Goal: Information Seeking & Learning: Understand process/instructions

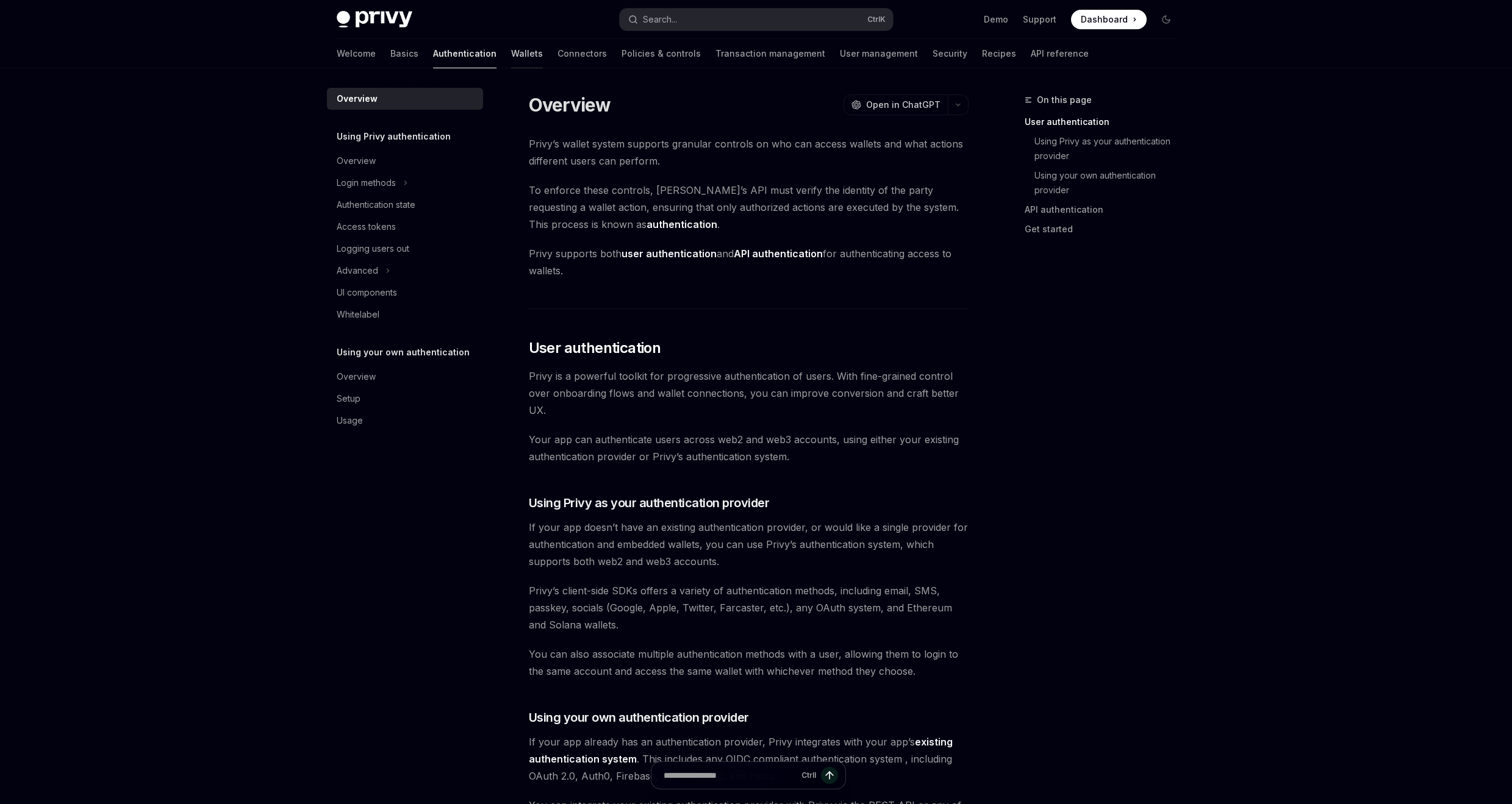
click at [511, 51] on link "Wallets" at bounding box center [527, 54] width 32 height 29
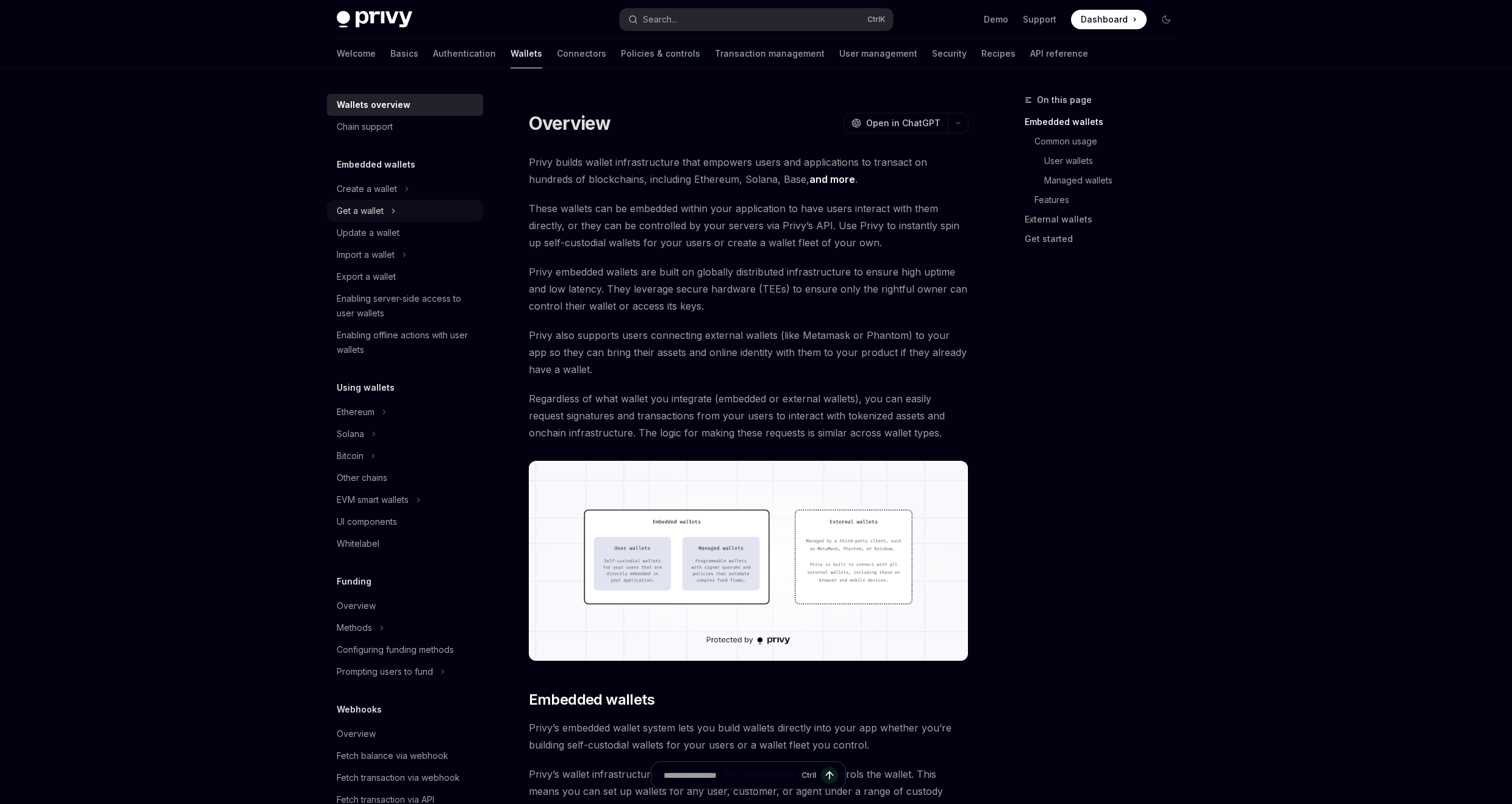
click at [408, 210] on button "Get a wallet" at bounding box center [405, 210] width 156 height 22
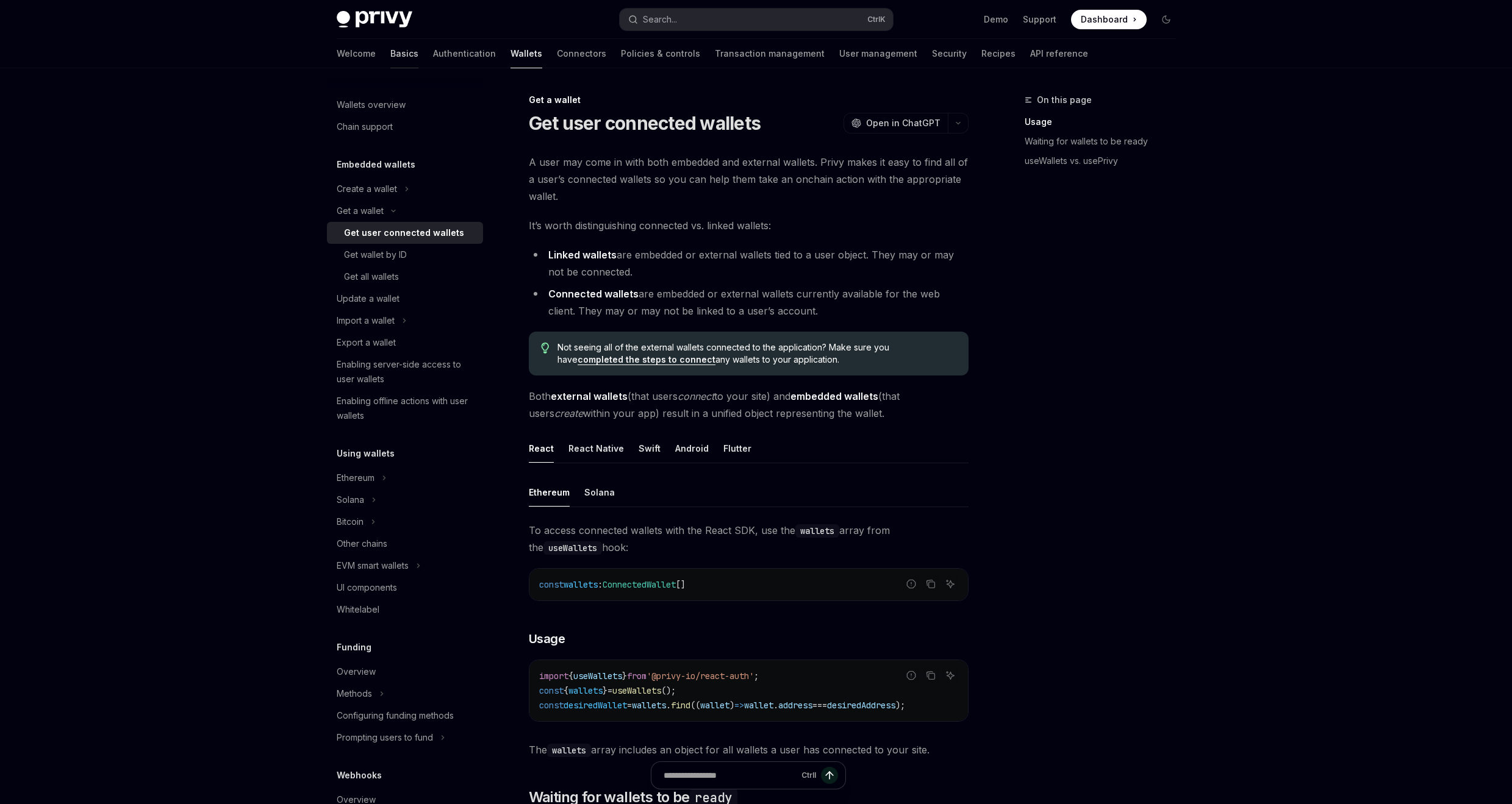
click at [390, 54] on link "Basics" at bounding box center [404, 54] width 28 height 29
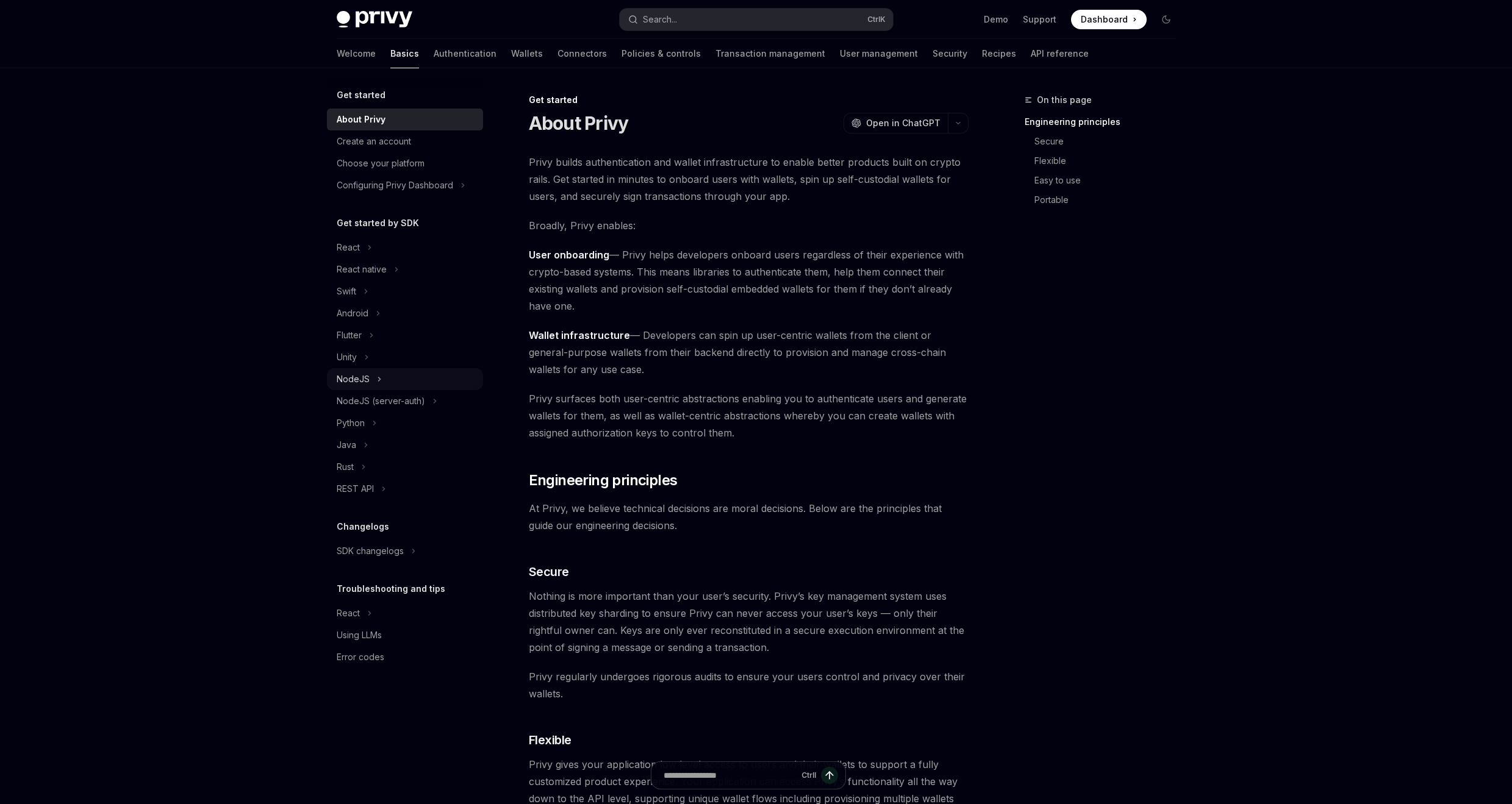
click at [389, 376] on button "NodeJS" at bounding box center [405, 379] width 156 height 22
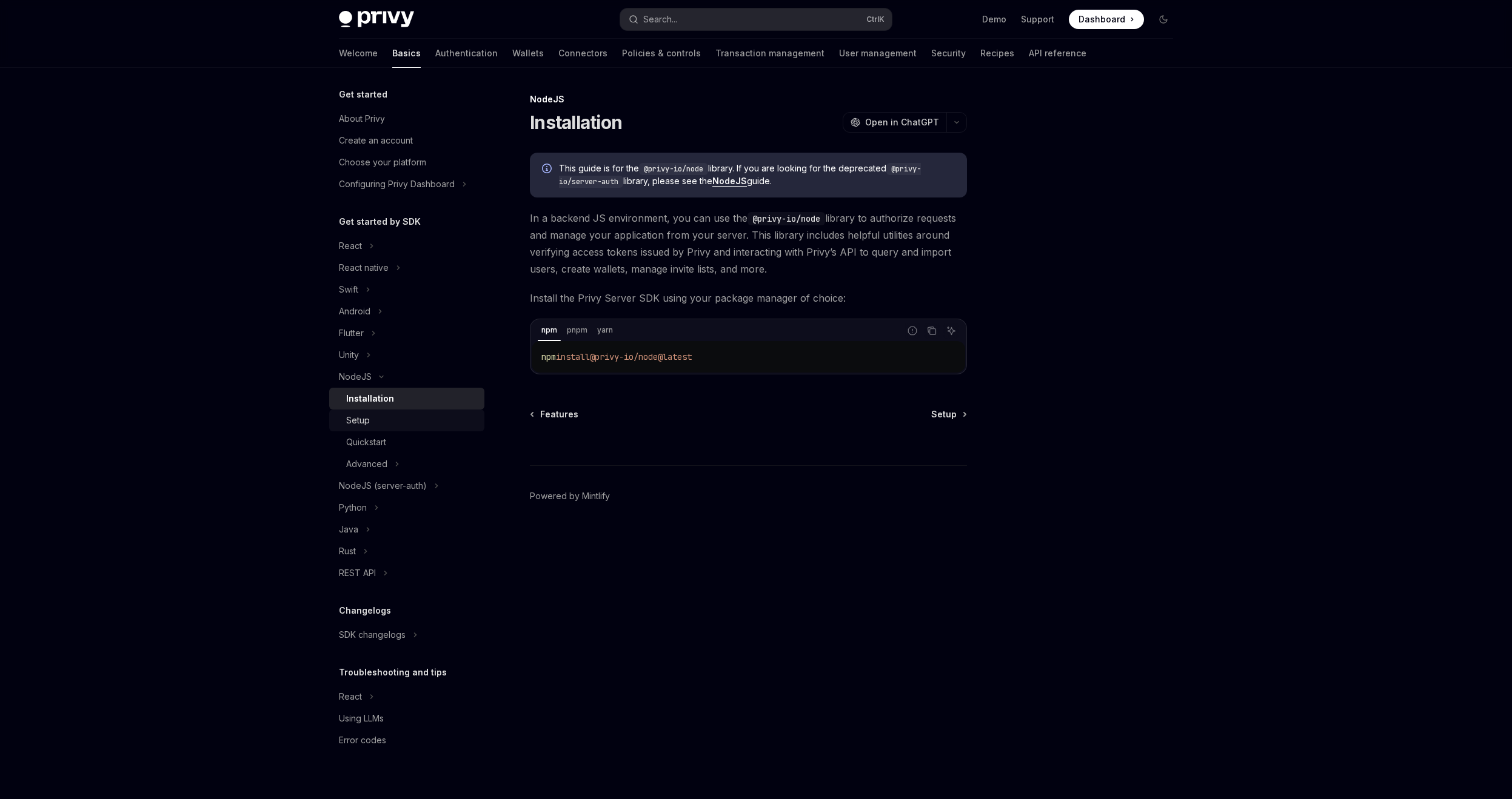
click at [362, 416] on div "Setup" at bounding box center [357, 420] width 23 height 14
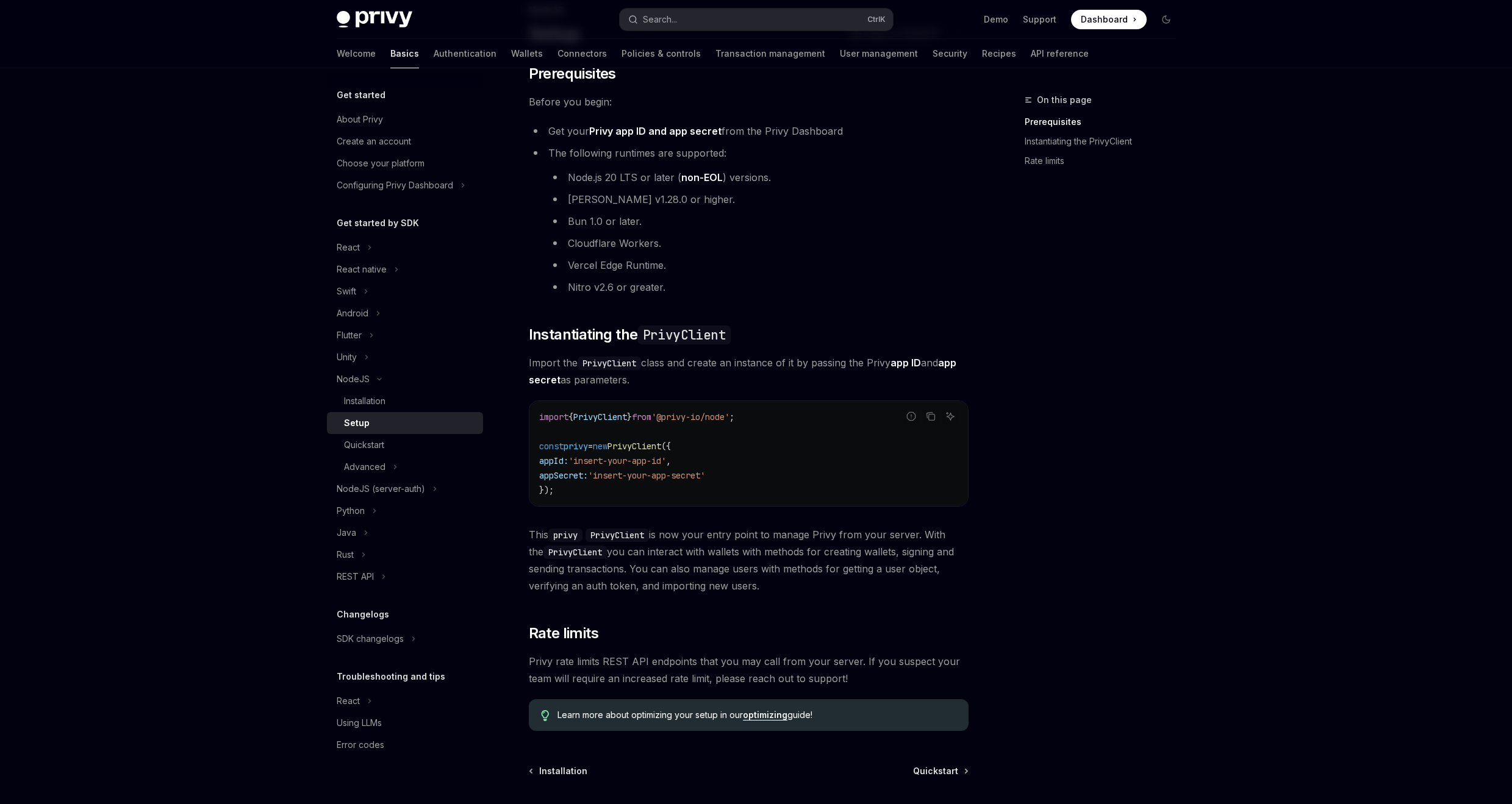
scroll to position [213, 0]
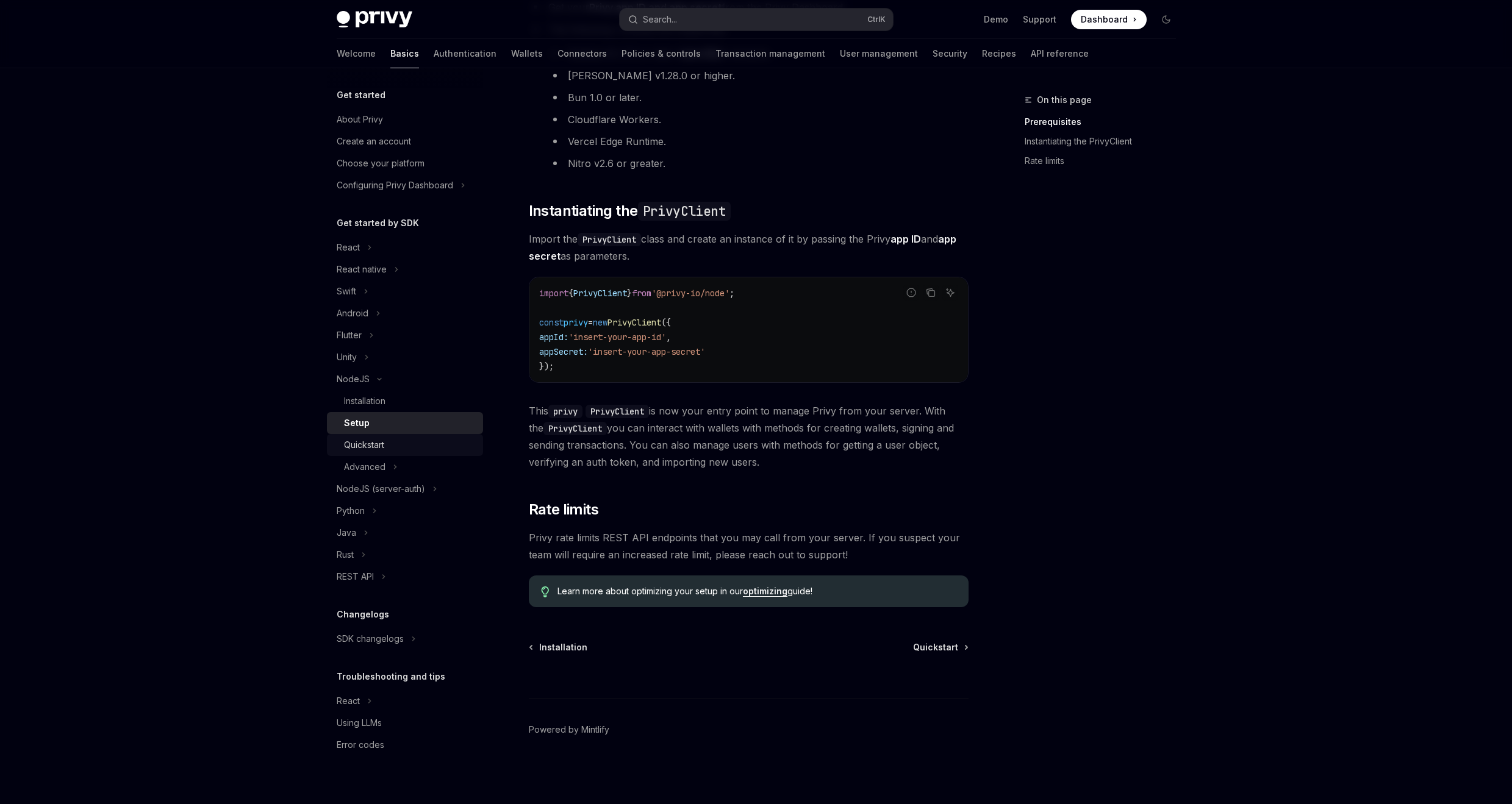
click at [401, 445] on div "Quickstart" at bounding box center [410, 445] width 132 height 14
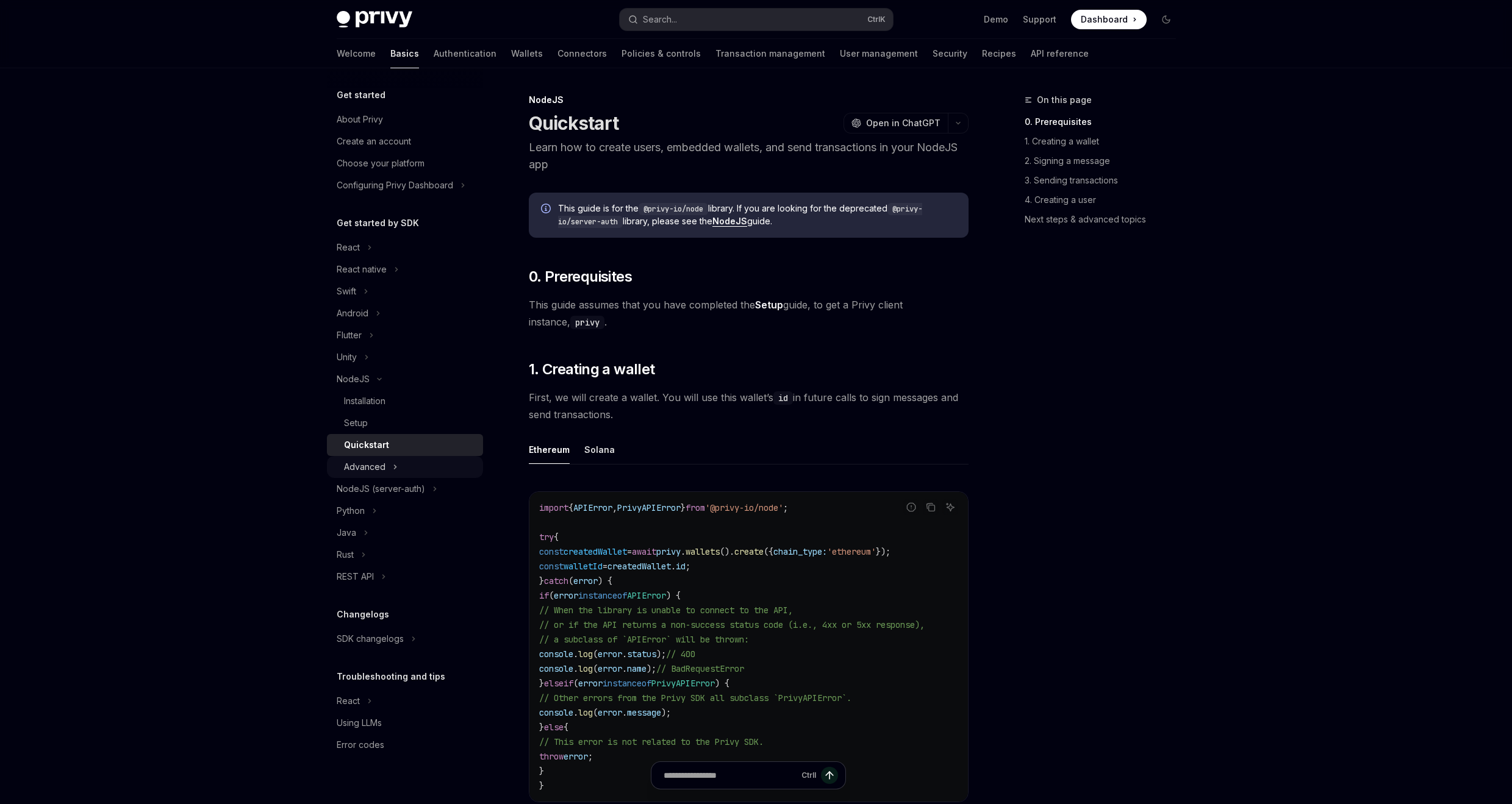
click at [393, 470] on icon "Toggle Advanced section" at bounding box center [395, 467] width 5 height 14
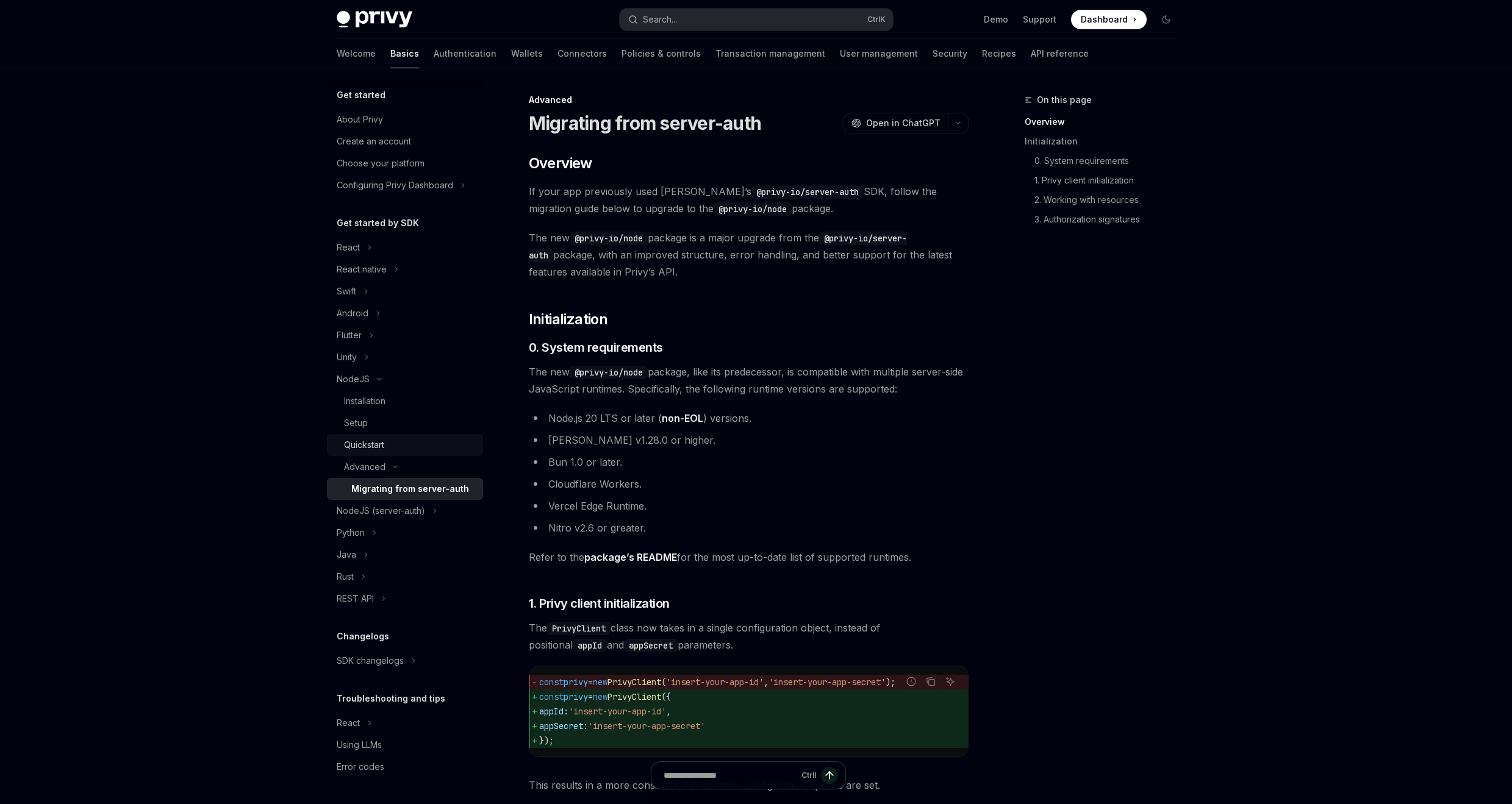
click at [403, 449] on div "Quickstart" at bounding box center [410, 445] width 132 height 14
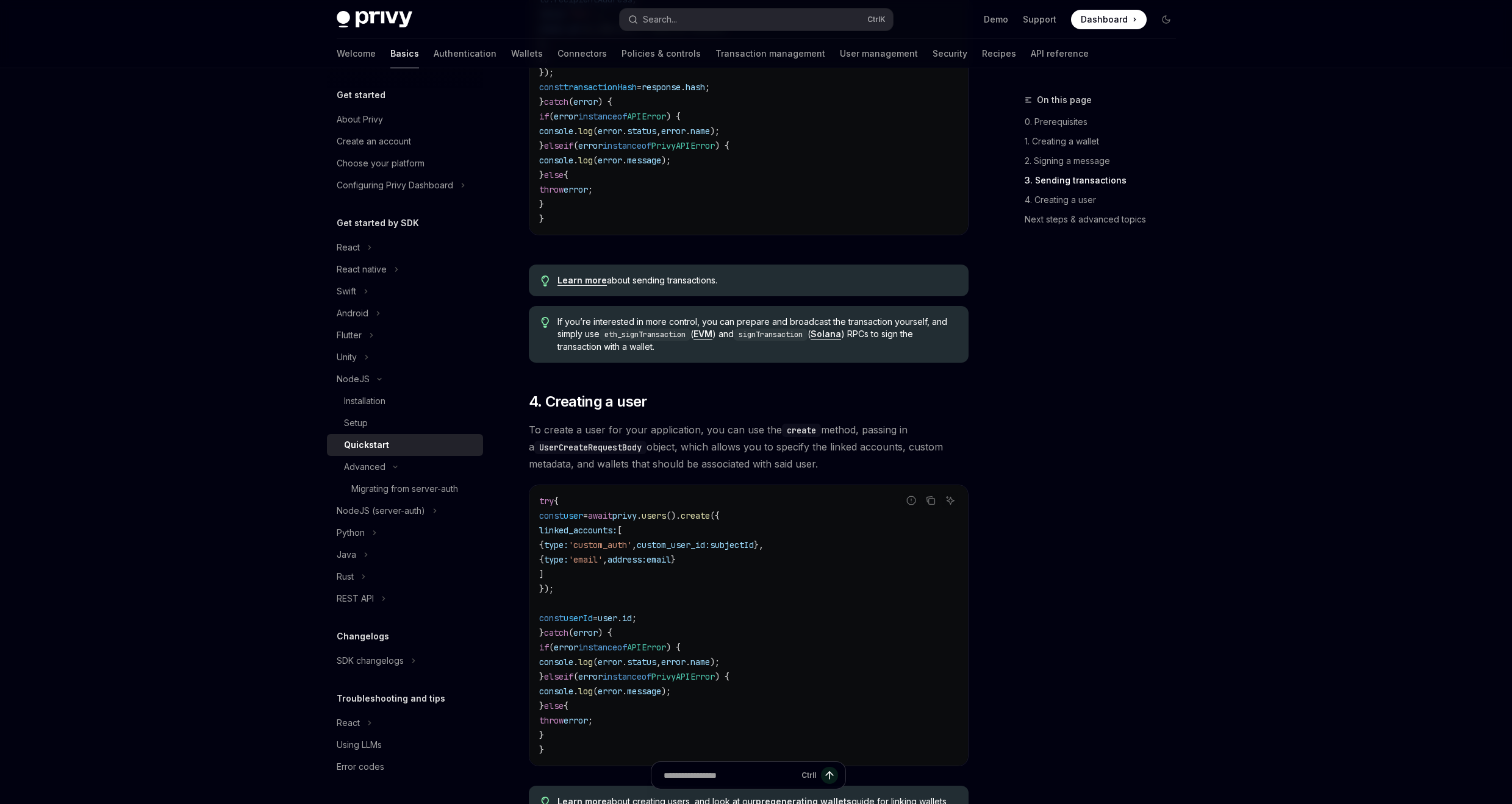
scroll to position [1902, 0]
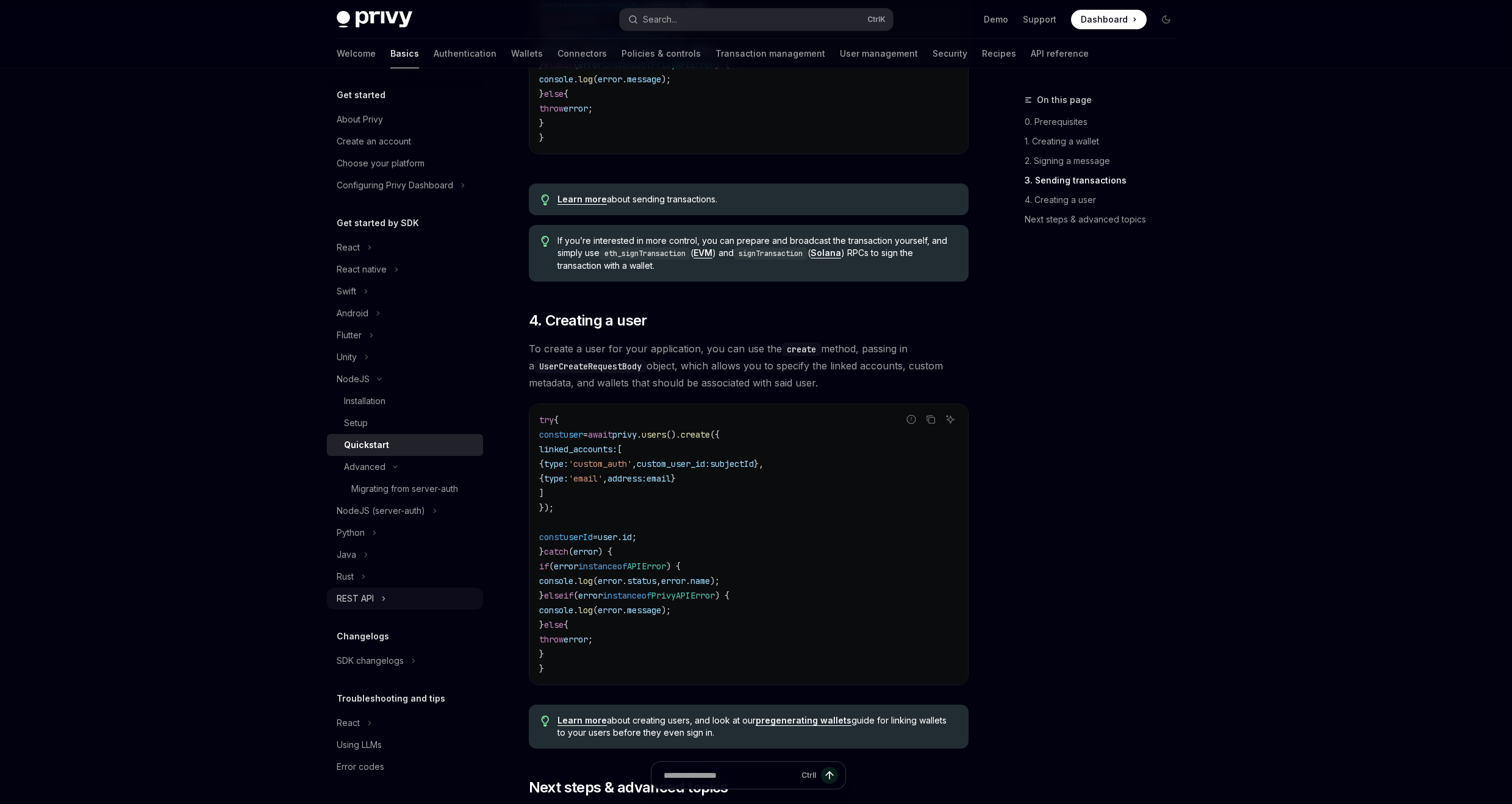
click at [388, 594] on button "REST API" at bounding box center [405, 598] width 156 height 22
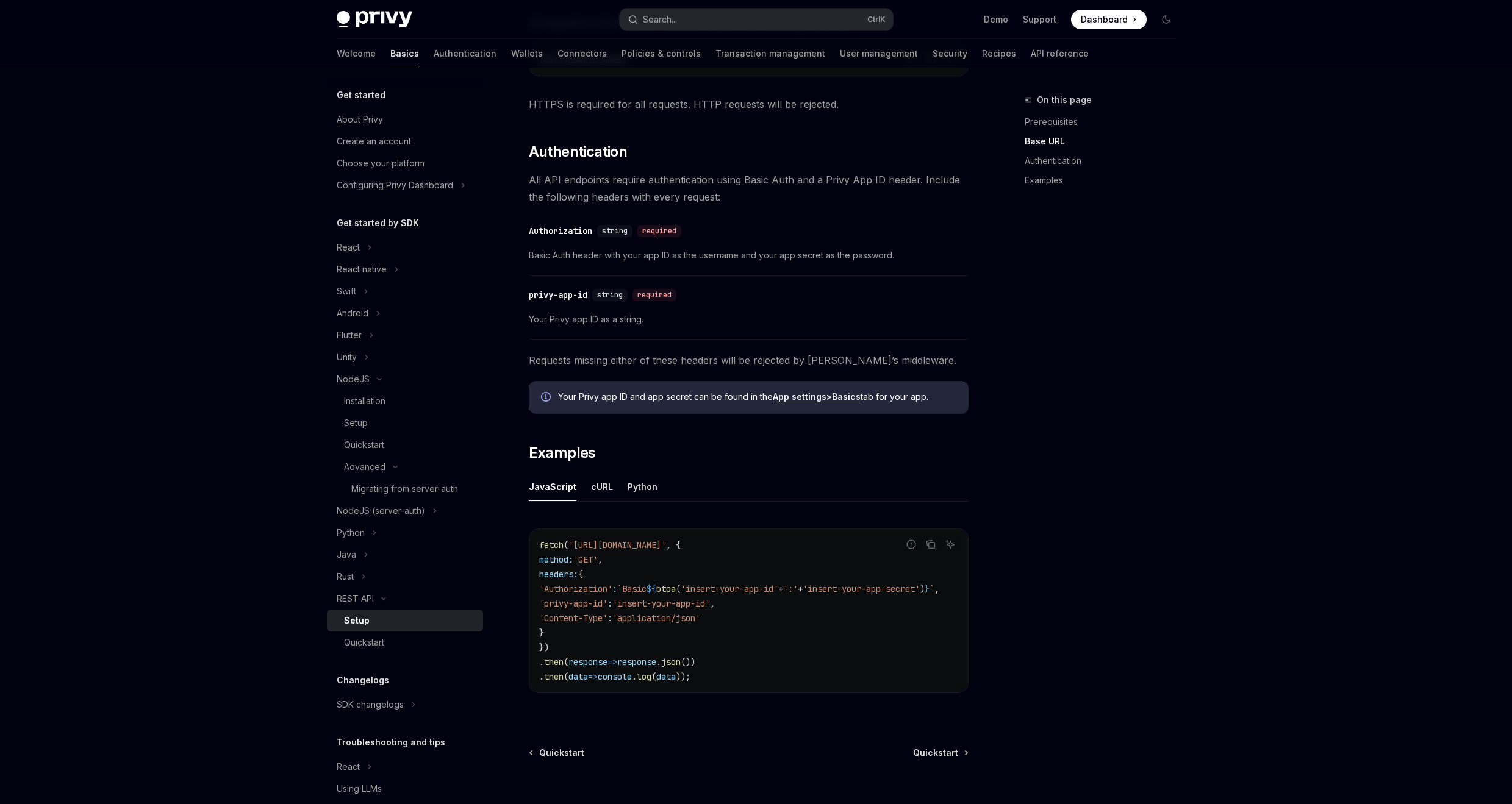
scroll to position [225, 0]
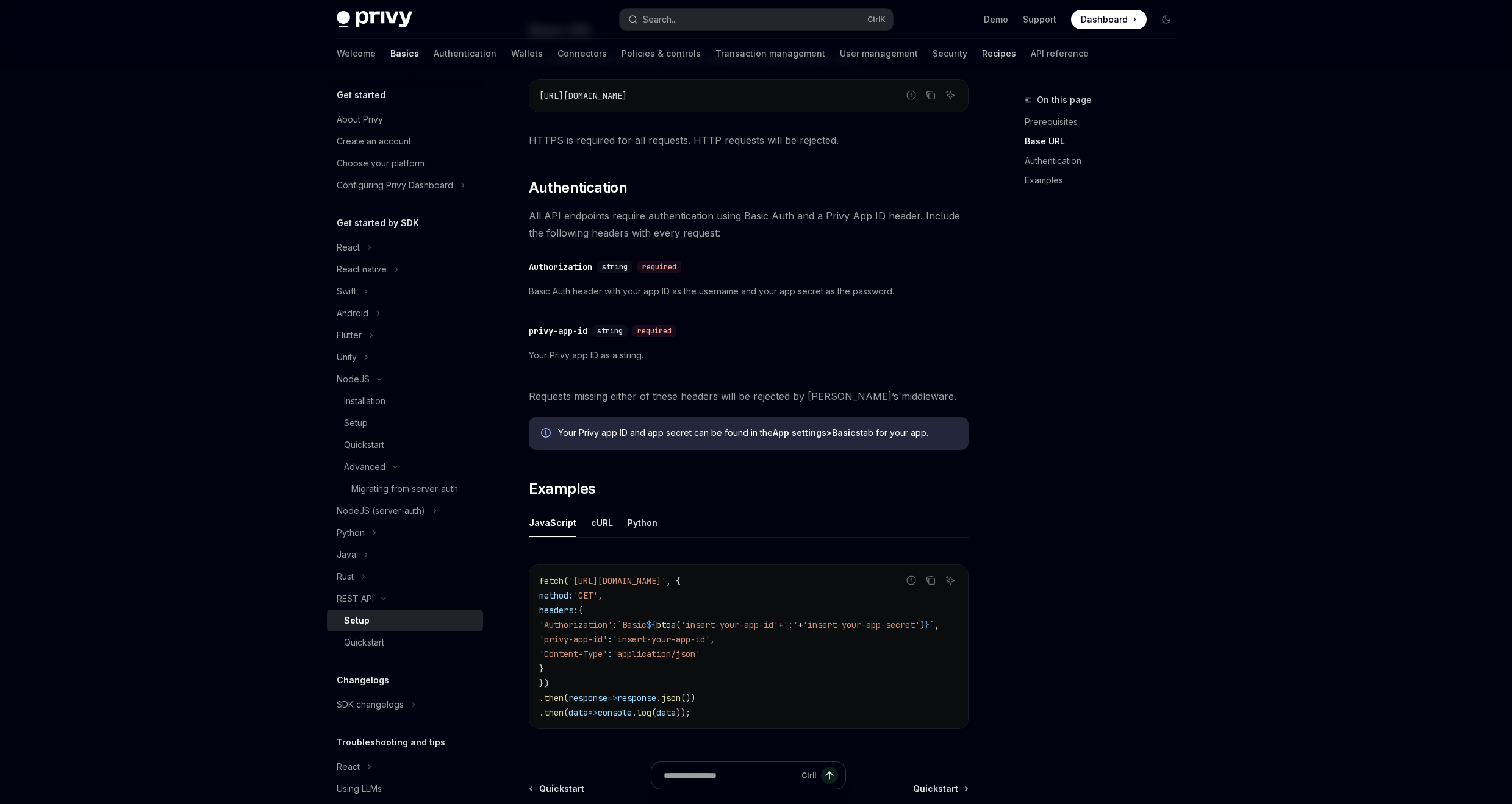
click at [982, 57] on link "Recipes" at bounding box center [998, 54] width 34 height 29
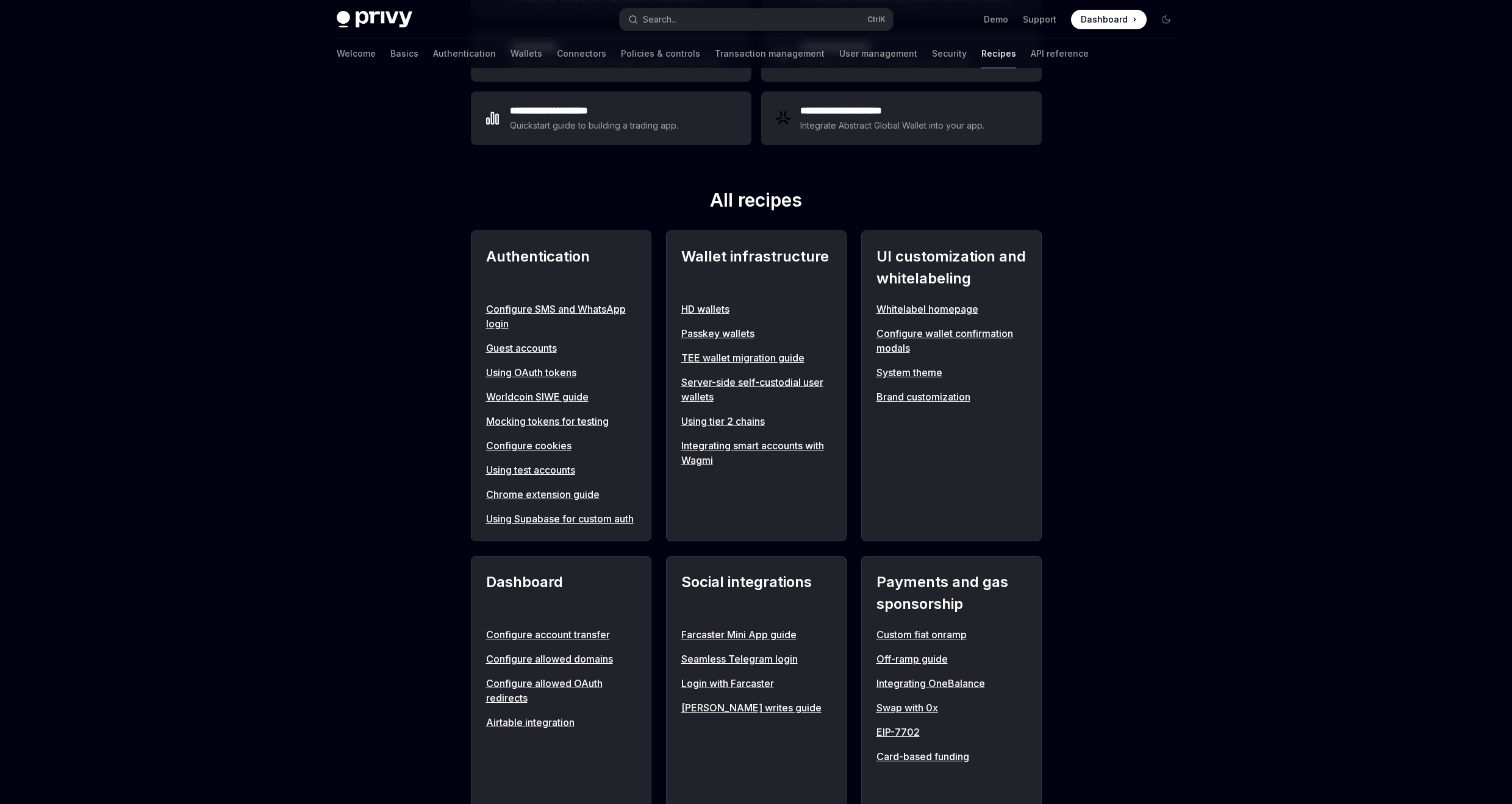
scroll to position [366, 0]
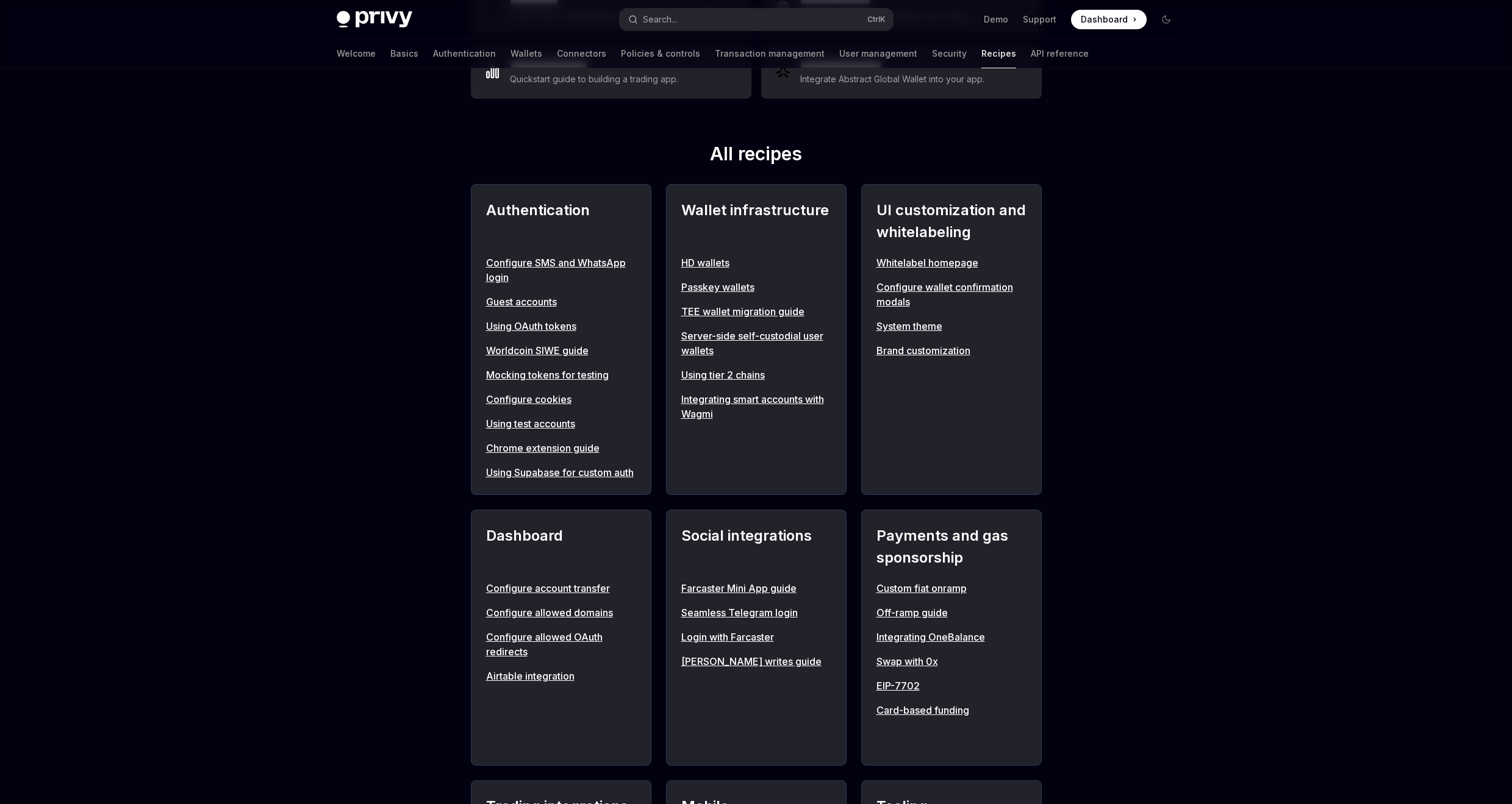
click at [906, 694] on link "EIP-7702" at bounding box center [952, 685] width 150 height 14
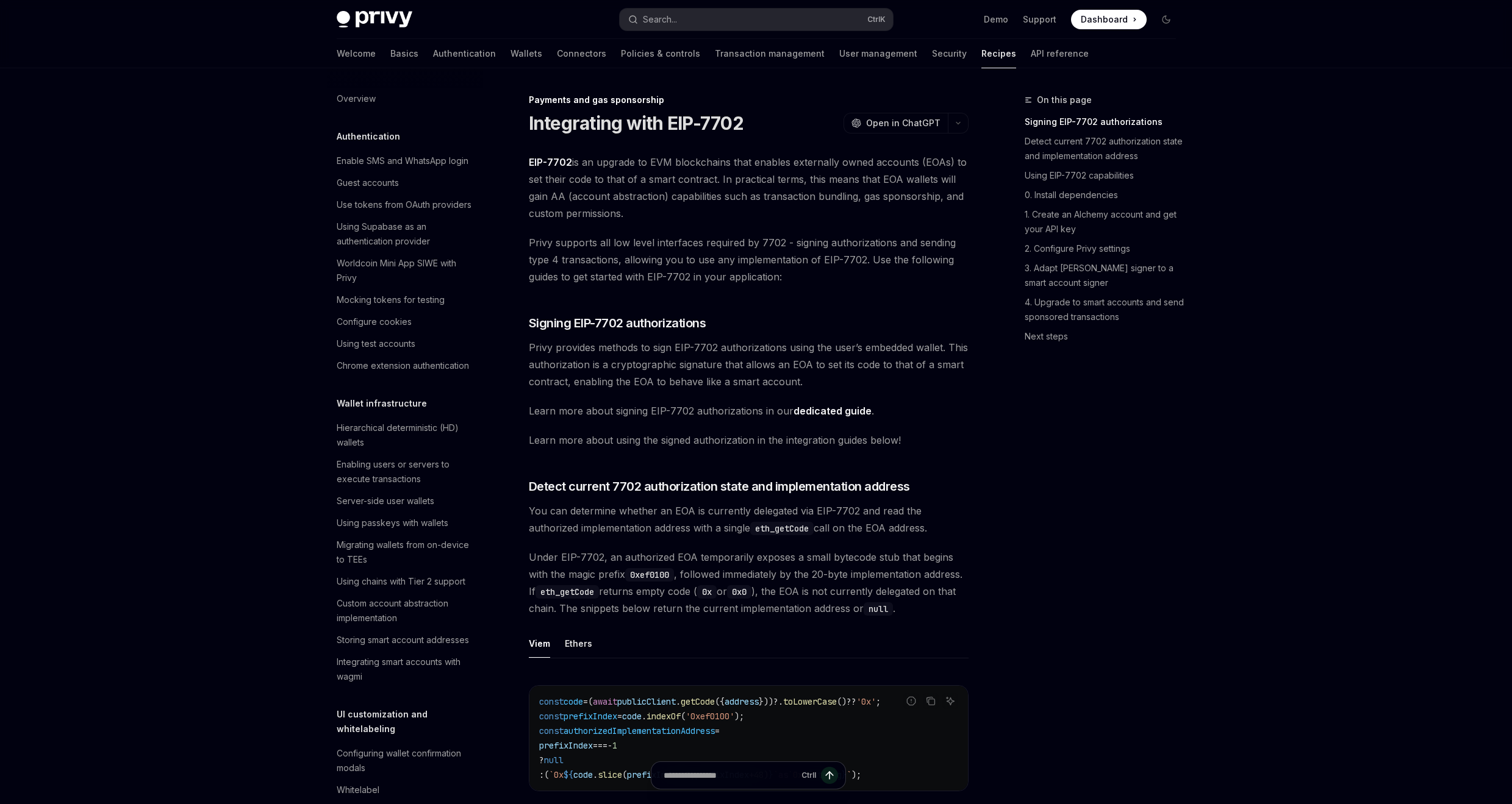
scroll to position [936, 0]
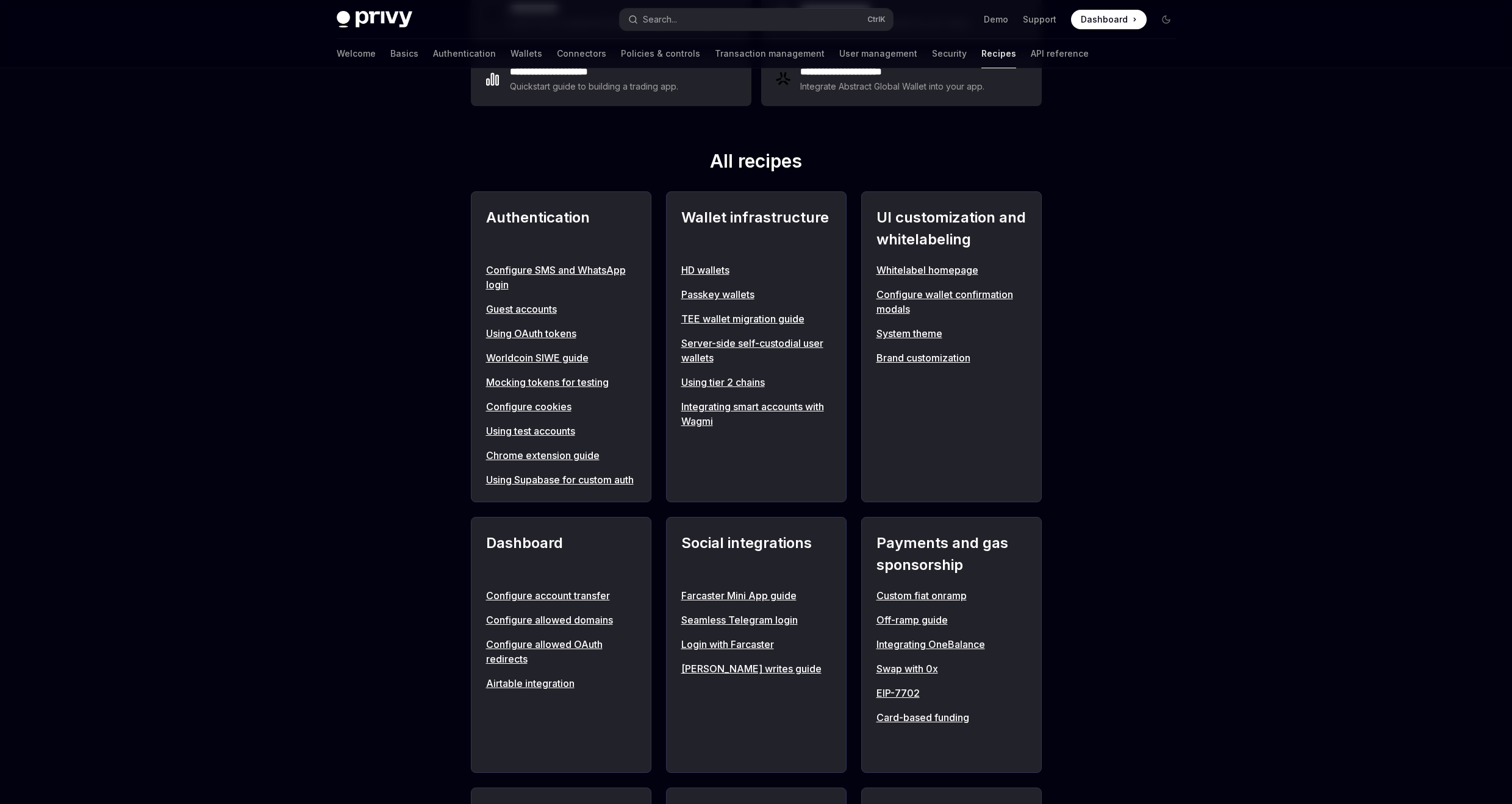
scroll to position [366, 0]
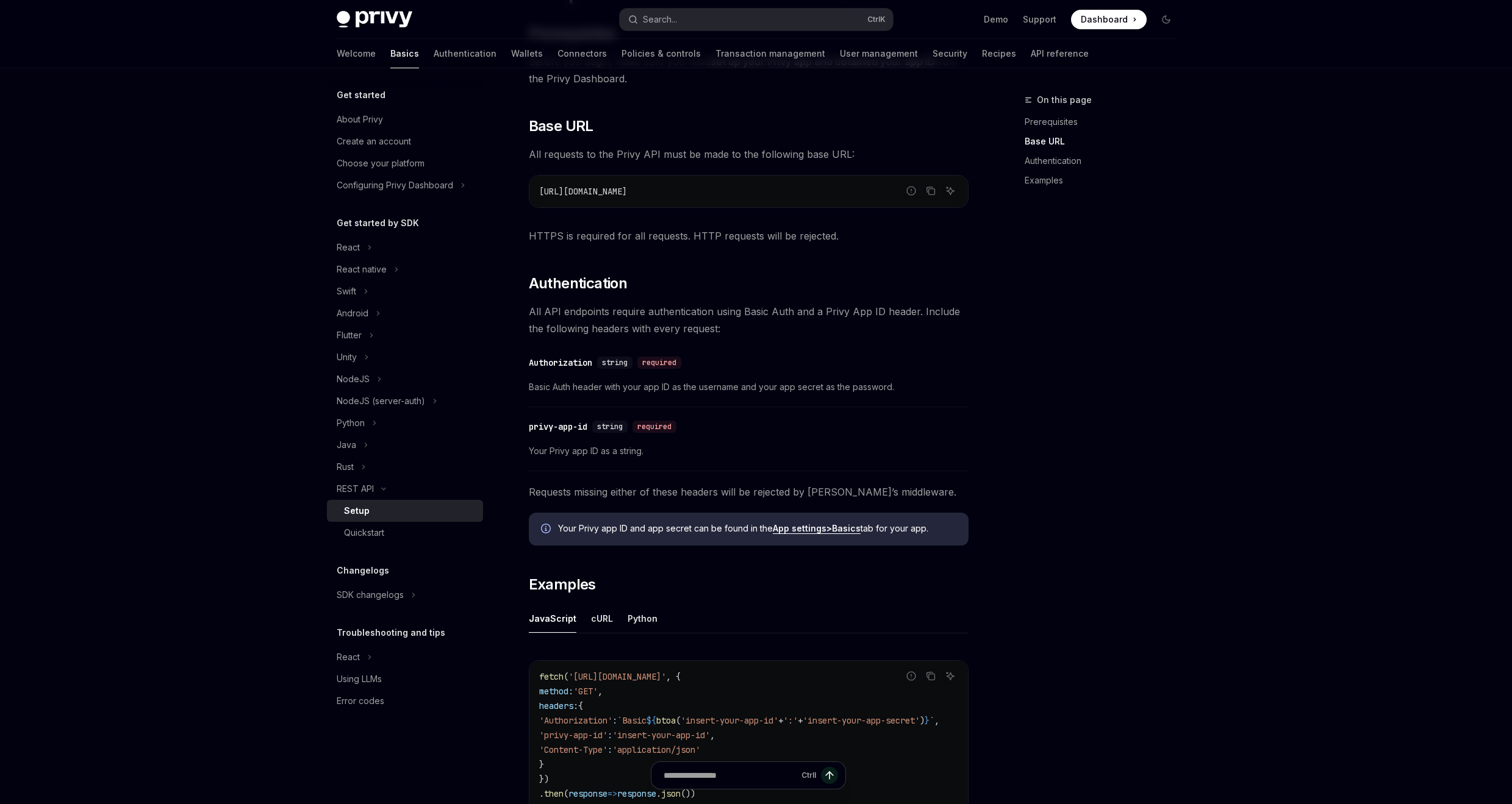
scroll to position [299, 0]
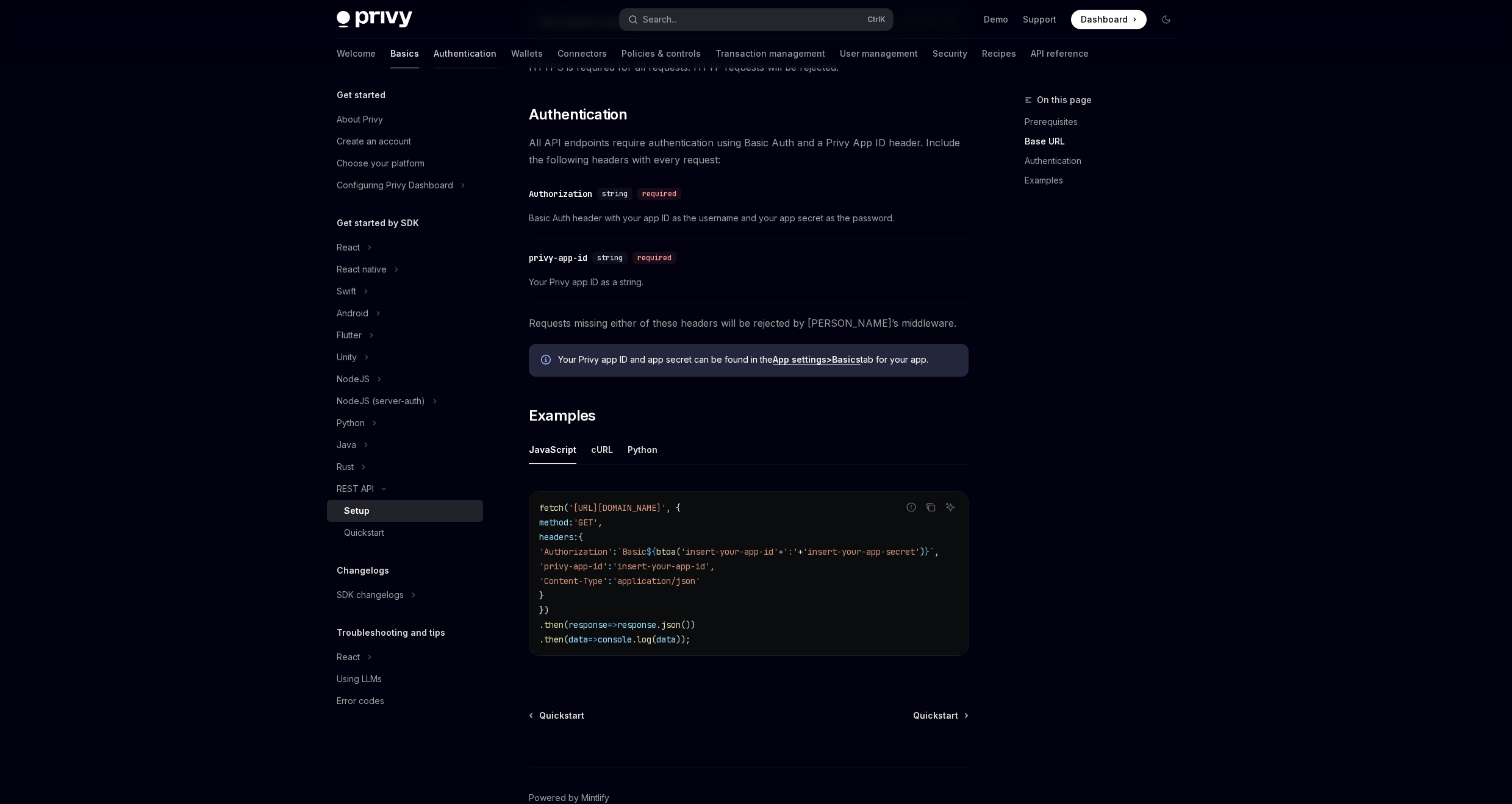
click at [433, 59] on link "Authentication" at bounding box center [464, 54] width 63 height 29
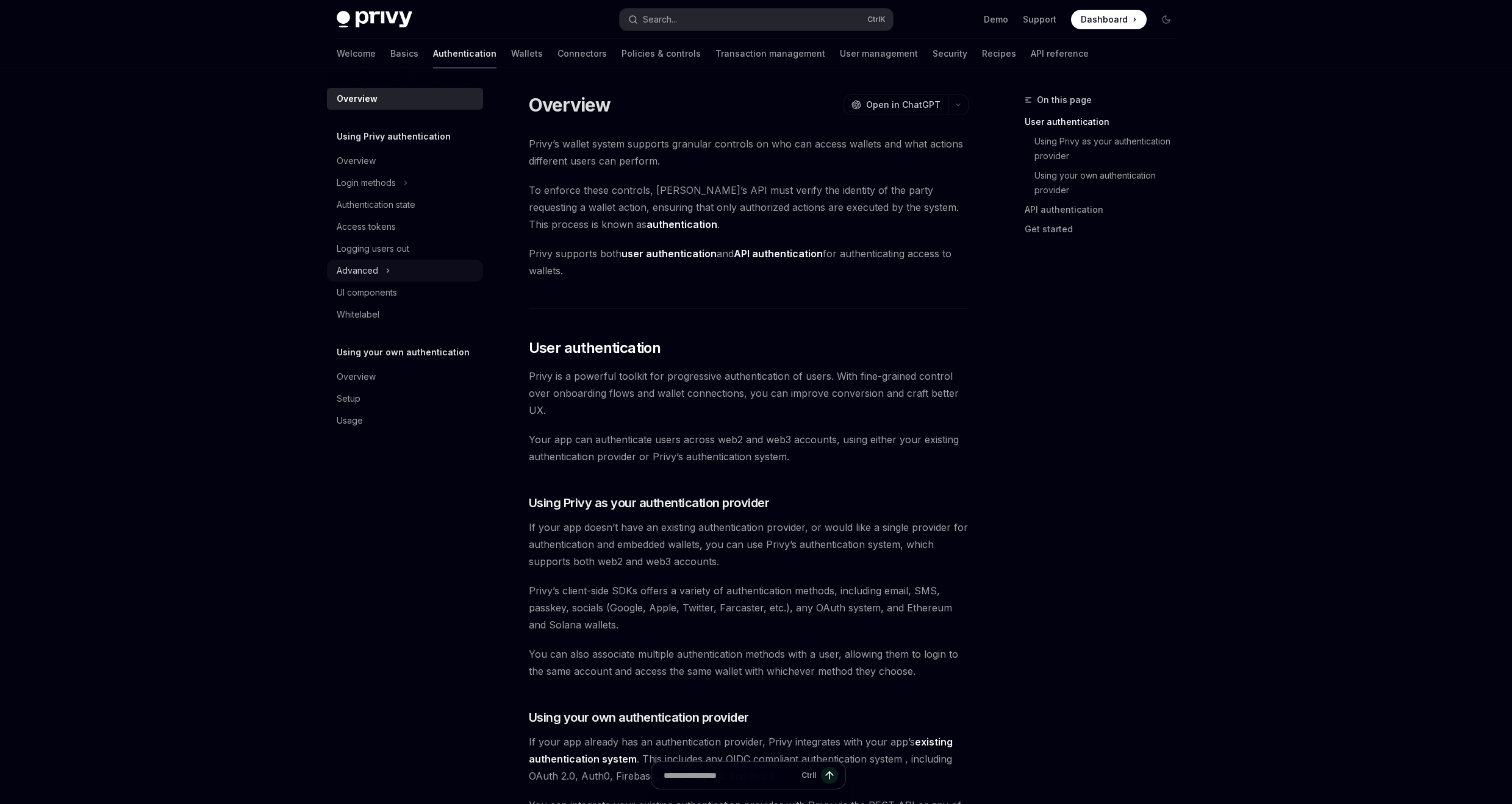
click at [391, 270] on button "Advanced" at bounding box center [405, 270] width 156 height 22
click at [511, 55] on link "Wallets" at bounding box center [527, 54] width 32 height 29
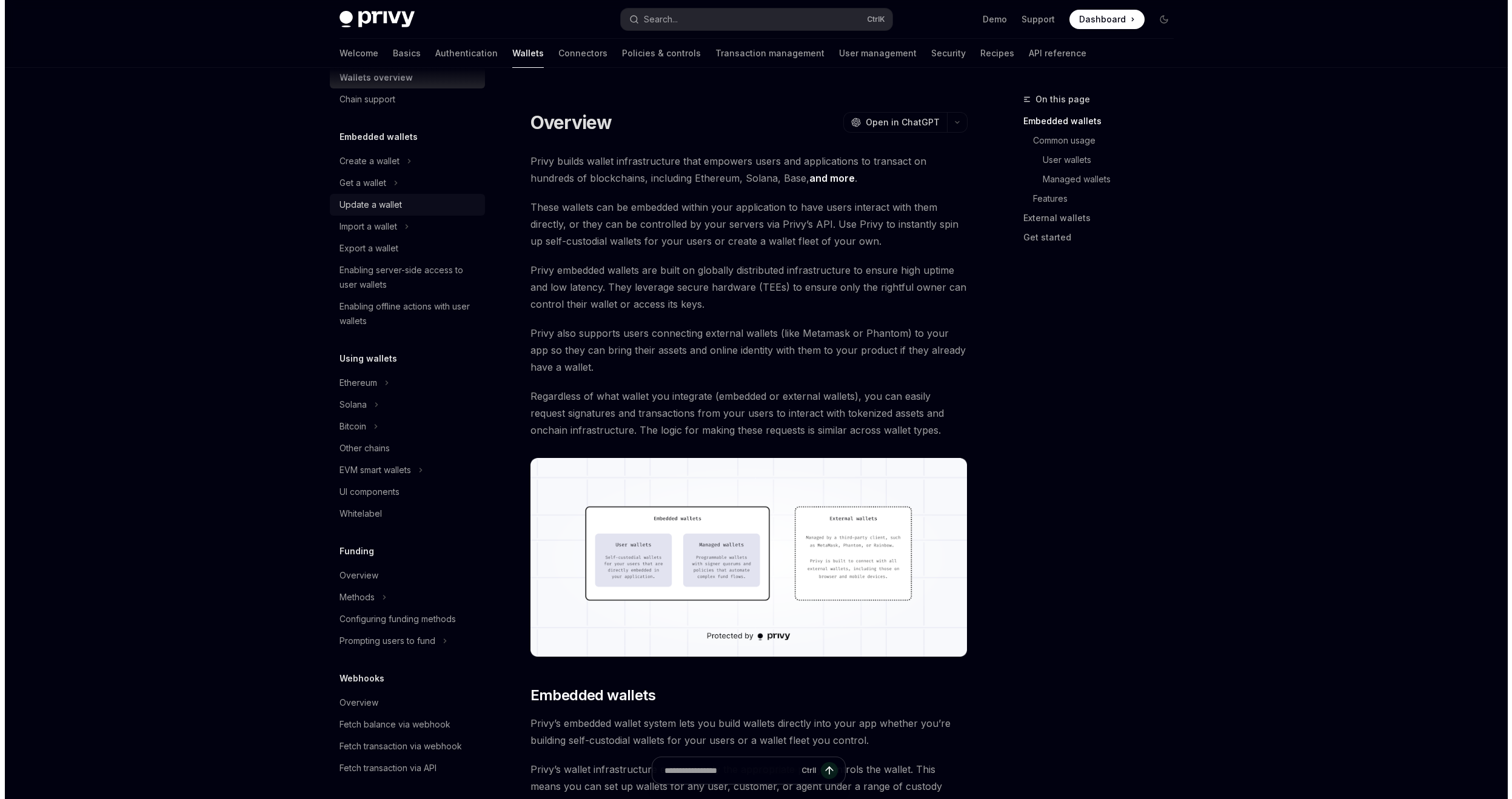
scroll to position [23, 0]
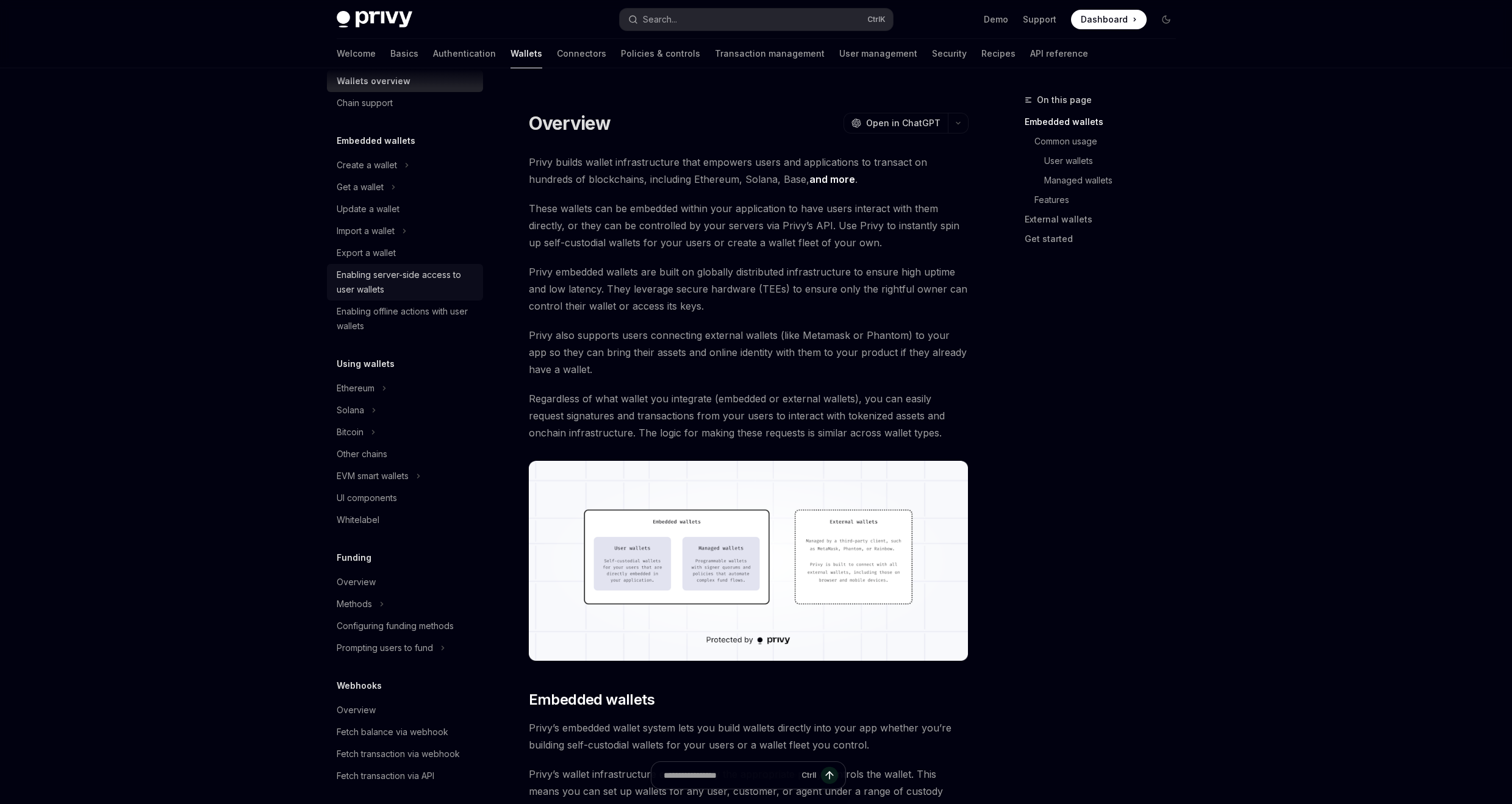
click at [415, 278] on div "Enabling server-side access to user wallets" at bounding box center [406, 282] width 139 height 29
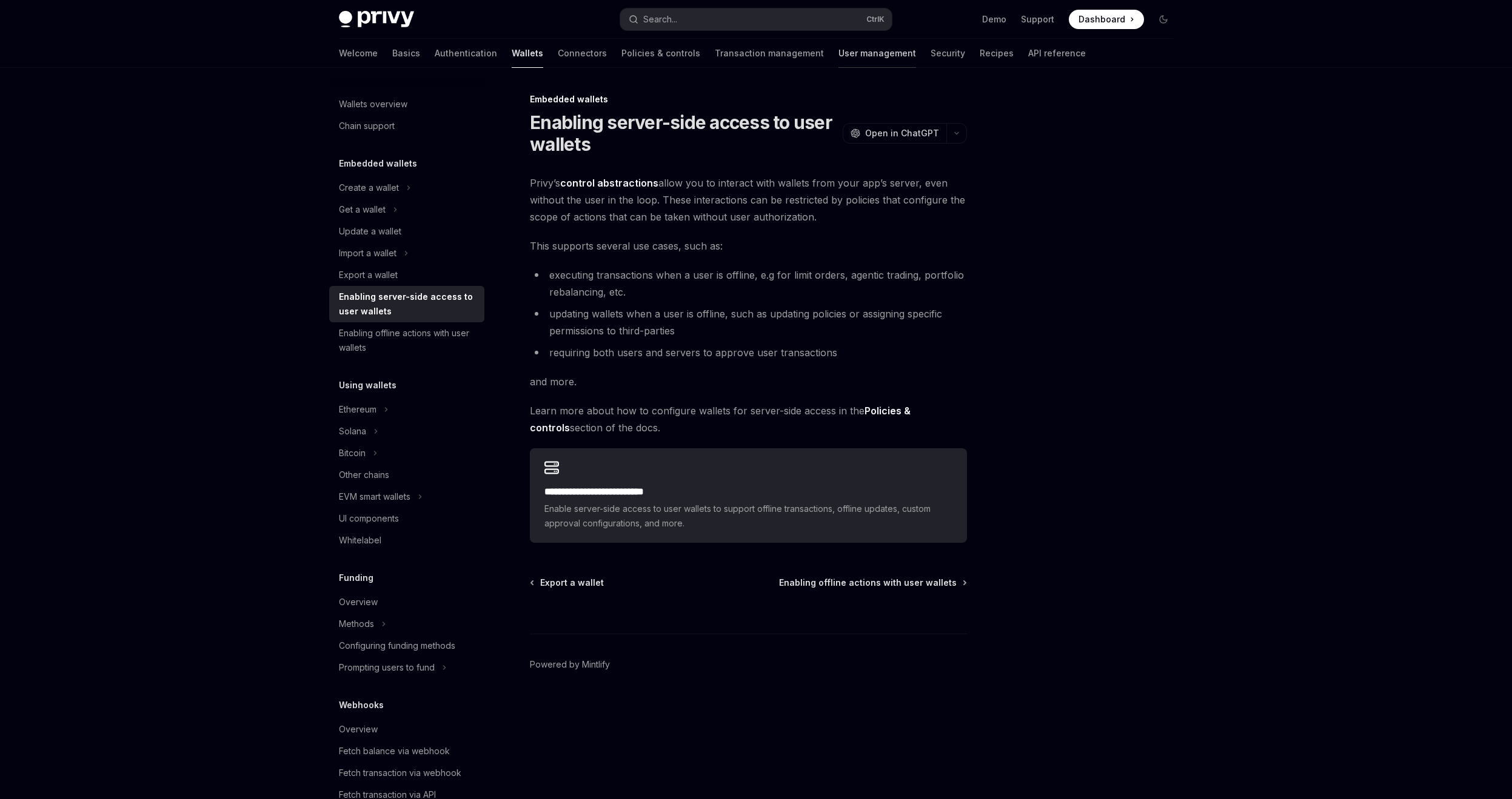
click at [838, 56] on link "User management" at bounding box center [877, 53] width 77 height 29
type textarea "*"
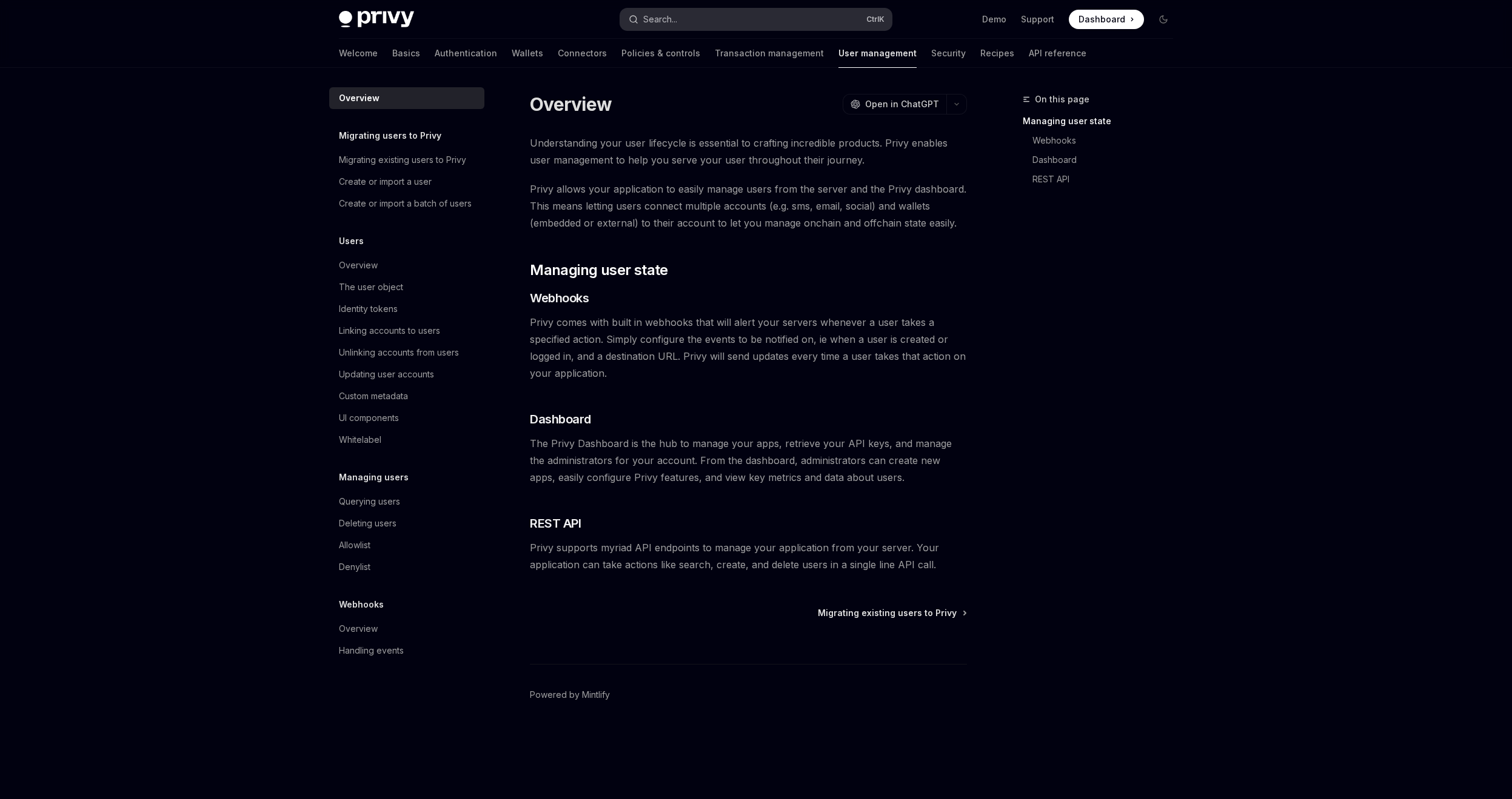
click at [724, 14] on button "Search... Ctrl K" at bounding box center [756, 19] width 271 height 22
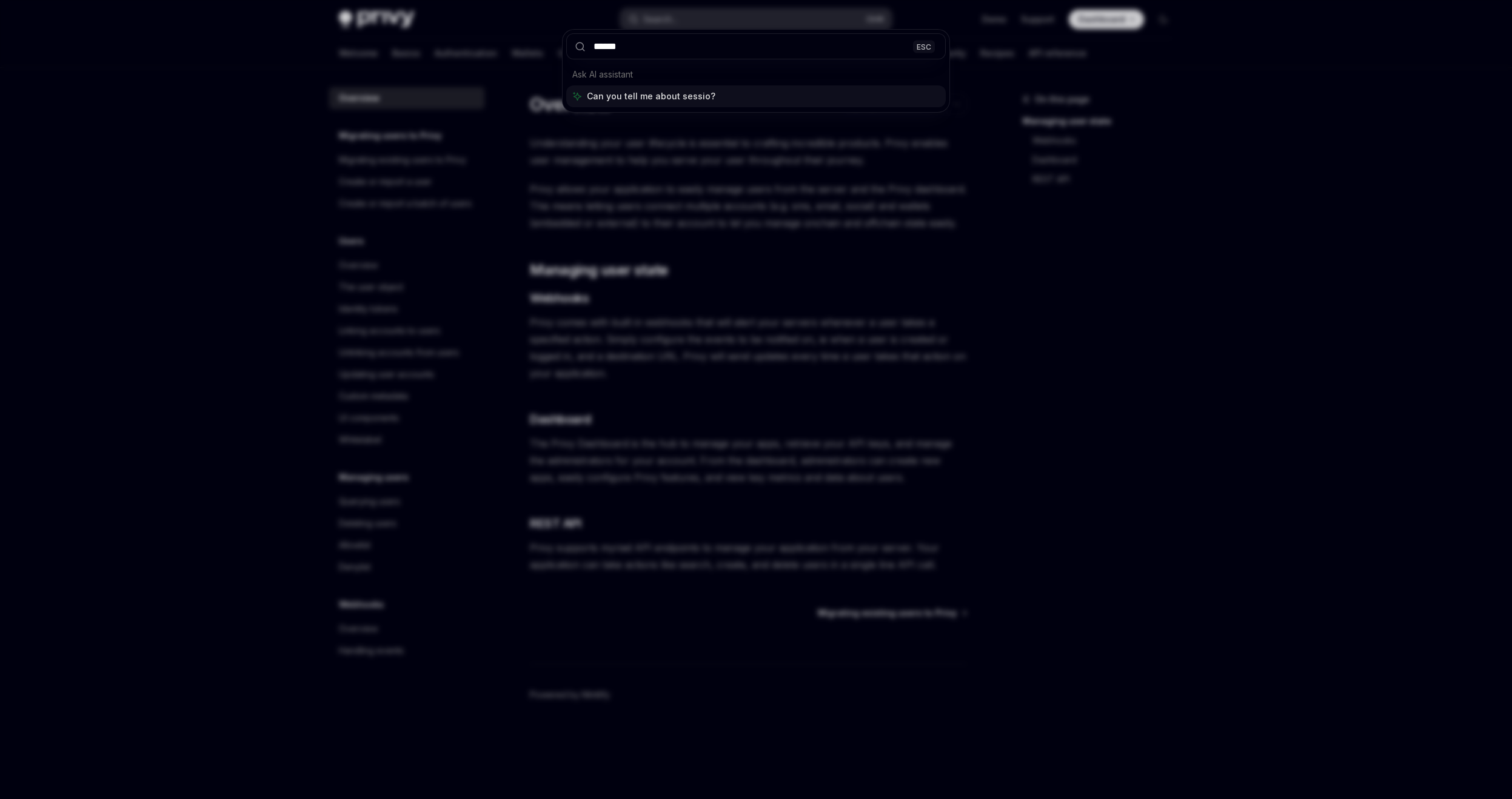
type input "*******"
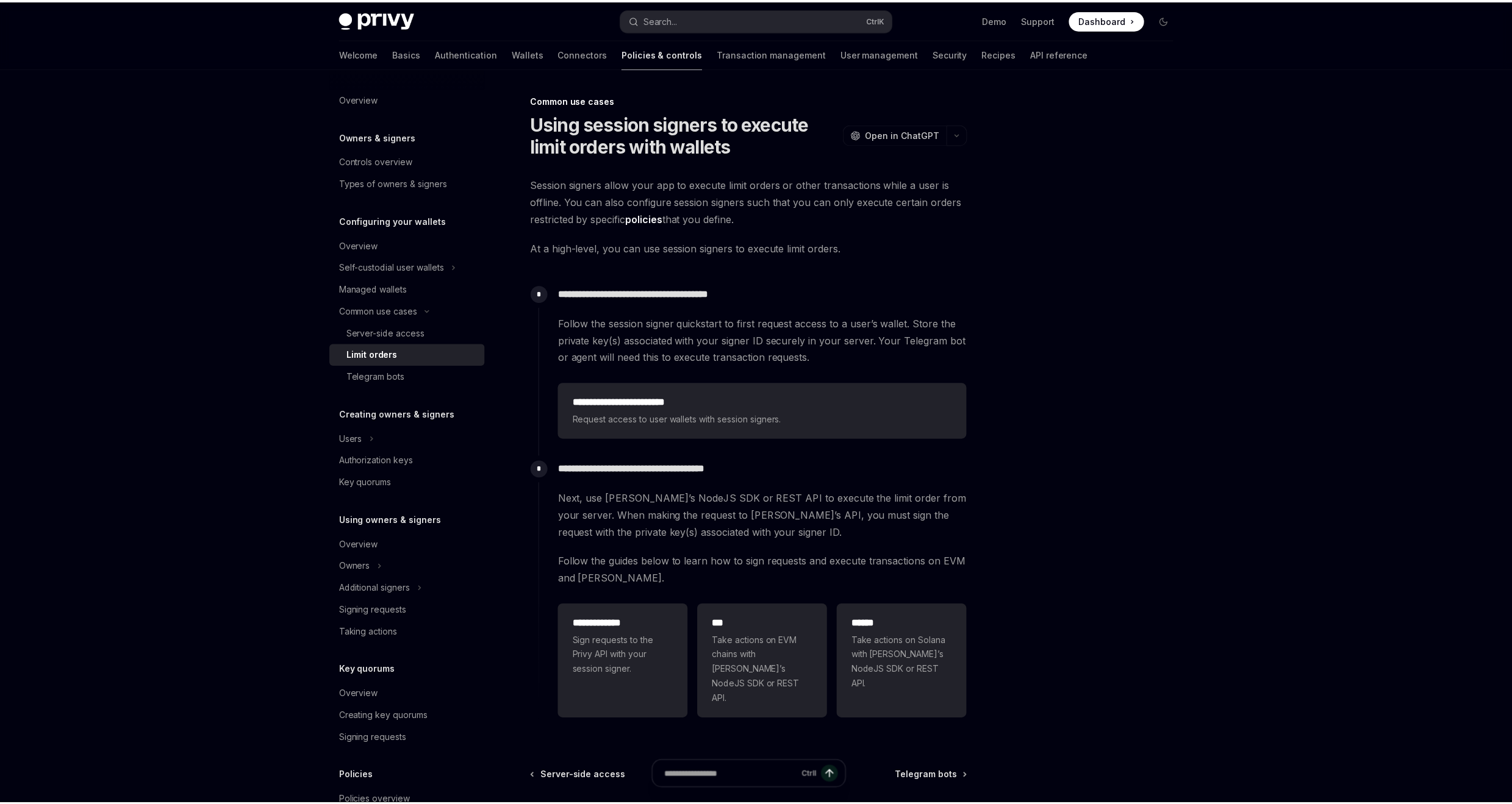
scroll to position [68, 0]
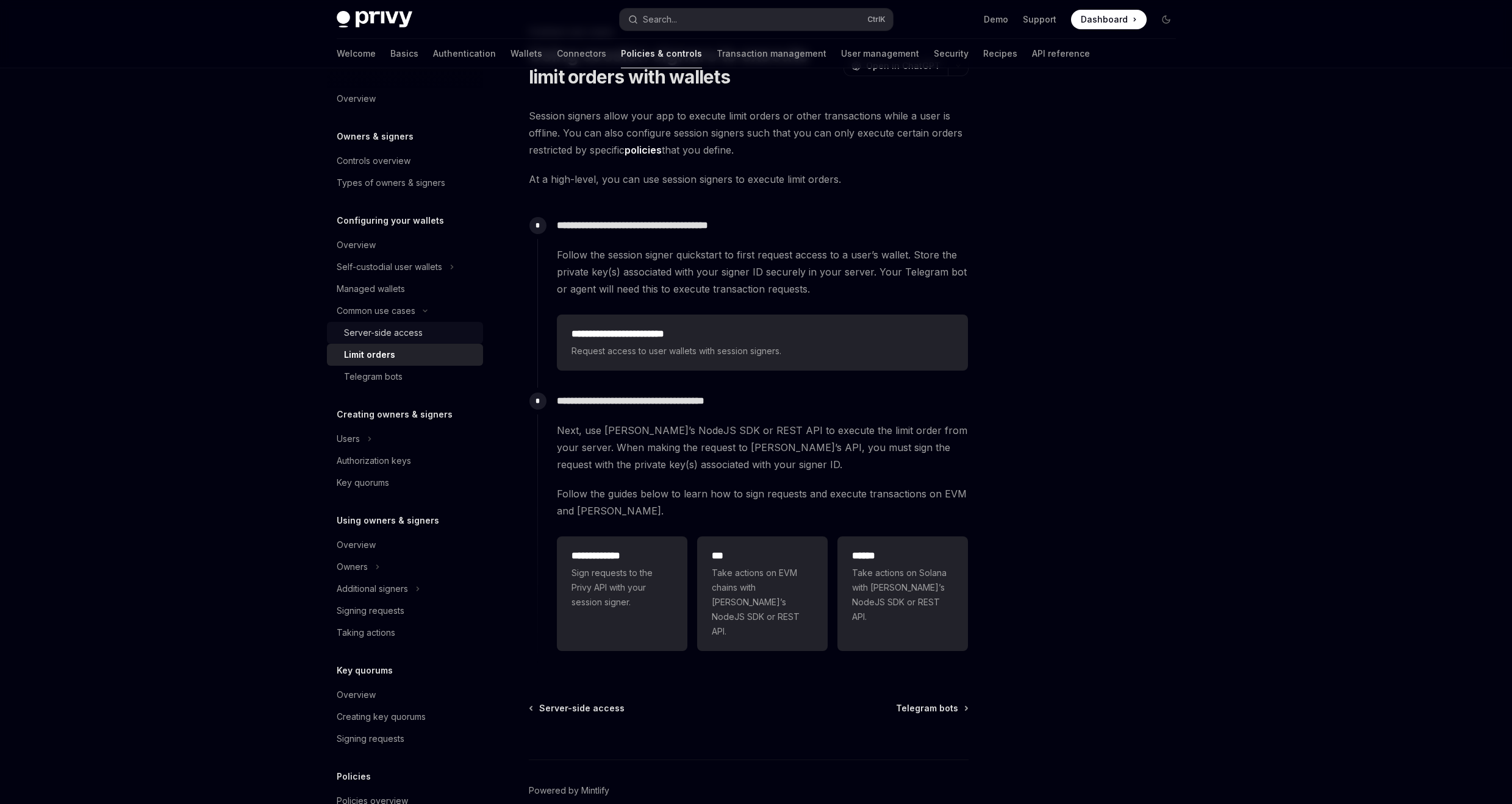
click at [402, 338] on div "Server-side access" at bounding box center [383, 333] width 79 height 14
type textarea "*"
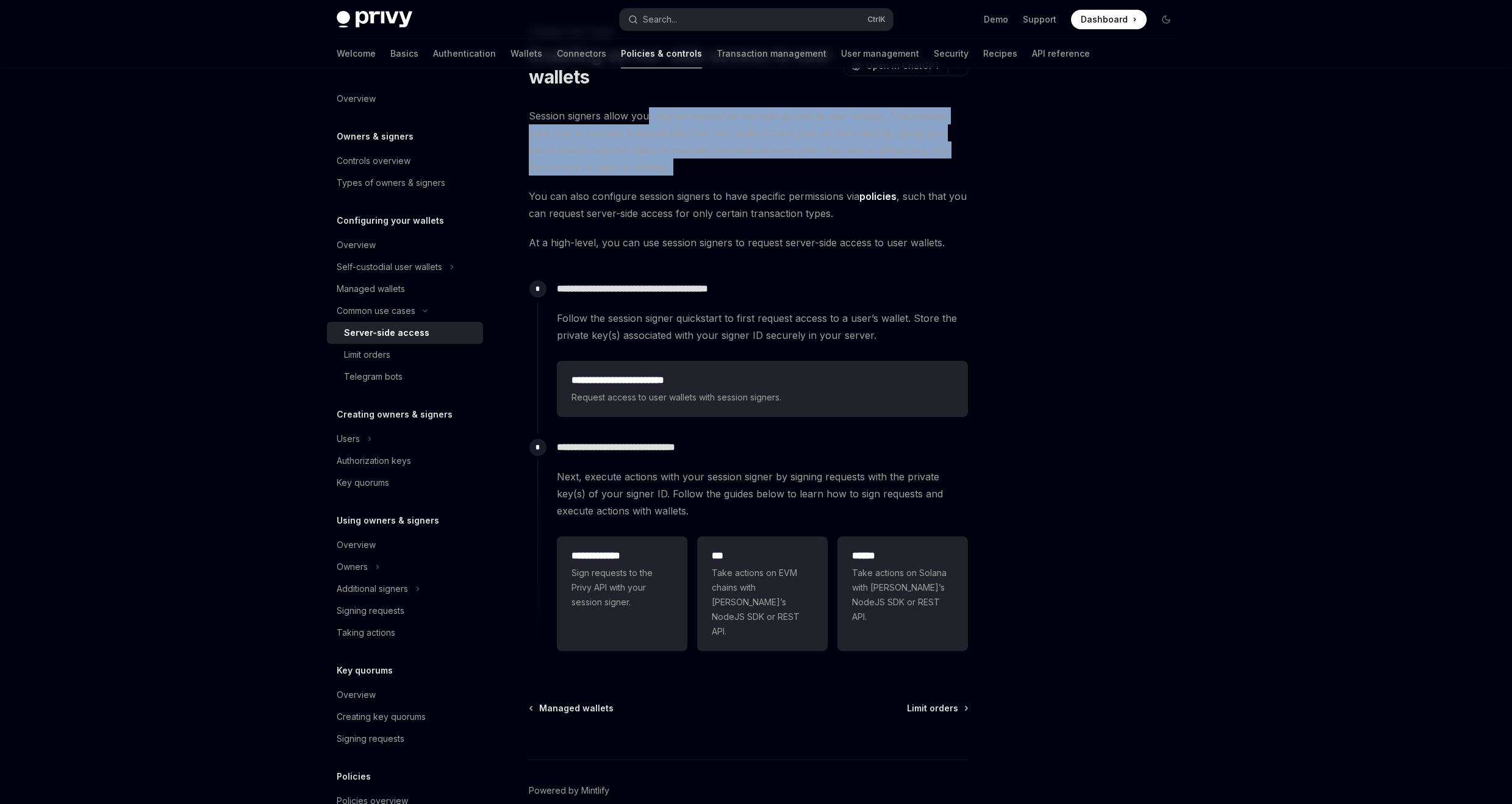
drag, startPoint x: 645, startPoint y: 115, endPoint x: 836, endPoint y: 182, distance: 202.4
click at [836, 182] on div "**********" at bounding box center [748, 388] width 439 height 561
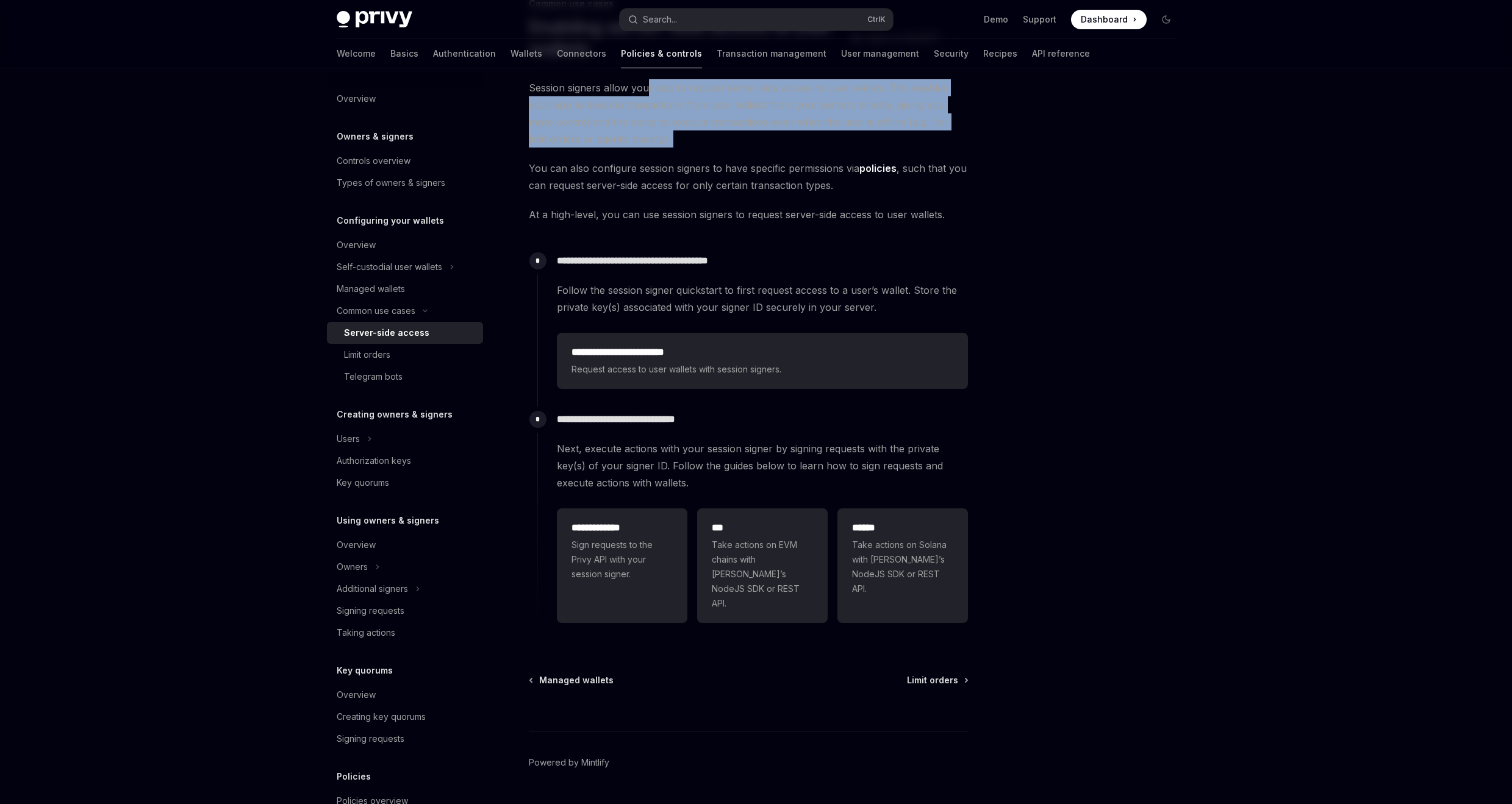
scroll to position [115, 0]
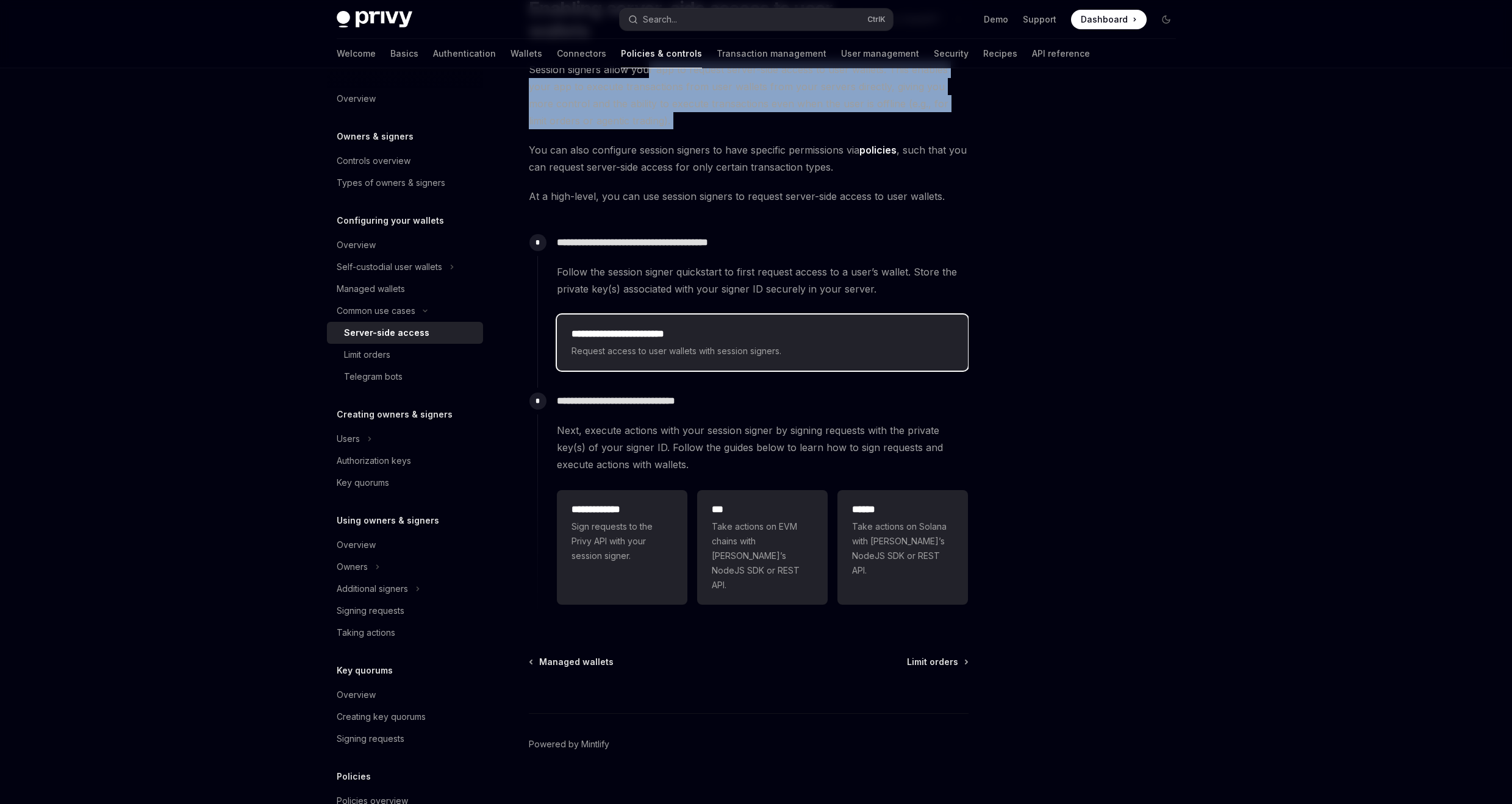
click at [696, 332] on h2 "**********" at bounding box center [762, 334] width 382 height 14
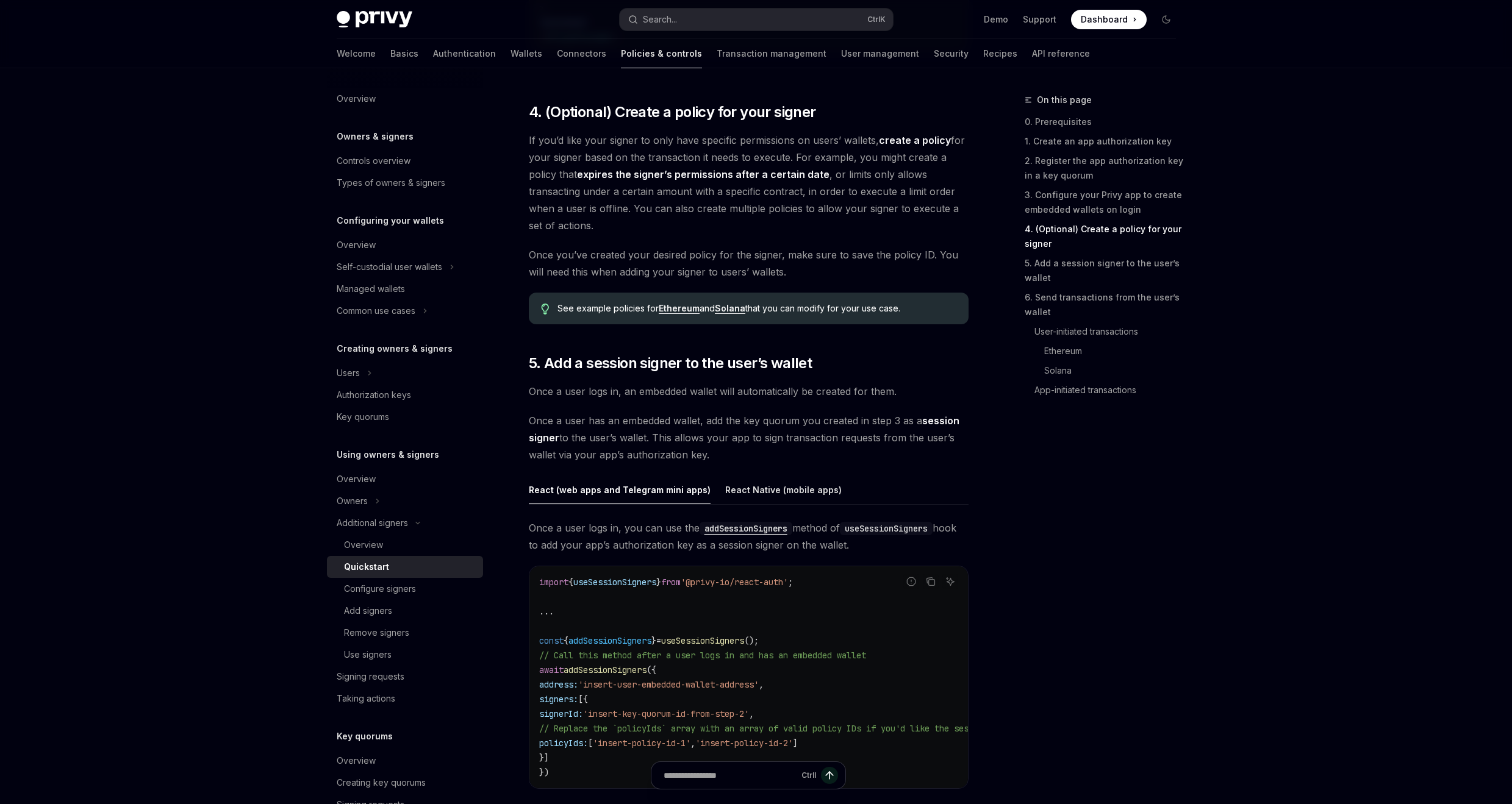
scroll to position [1610, 0]
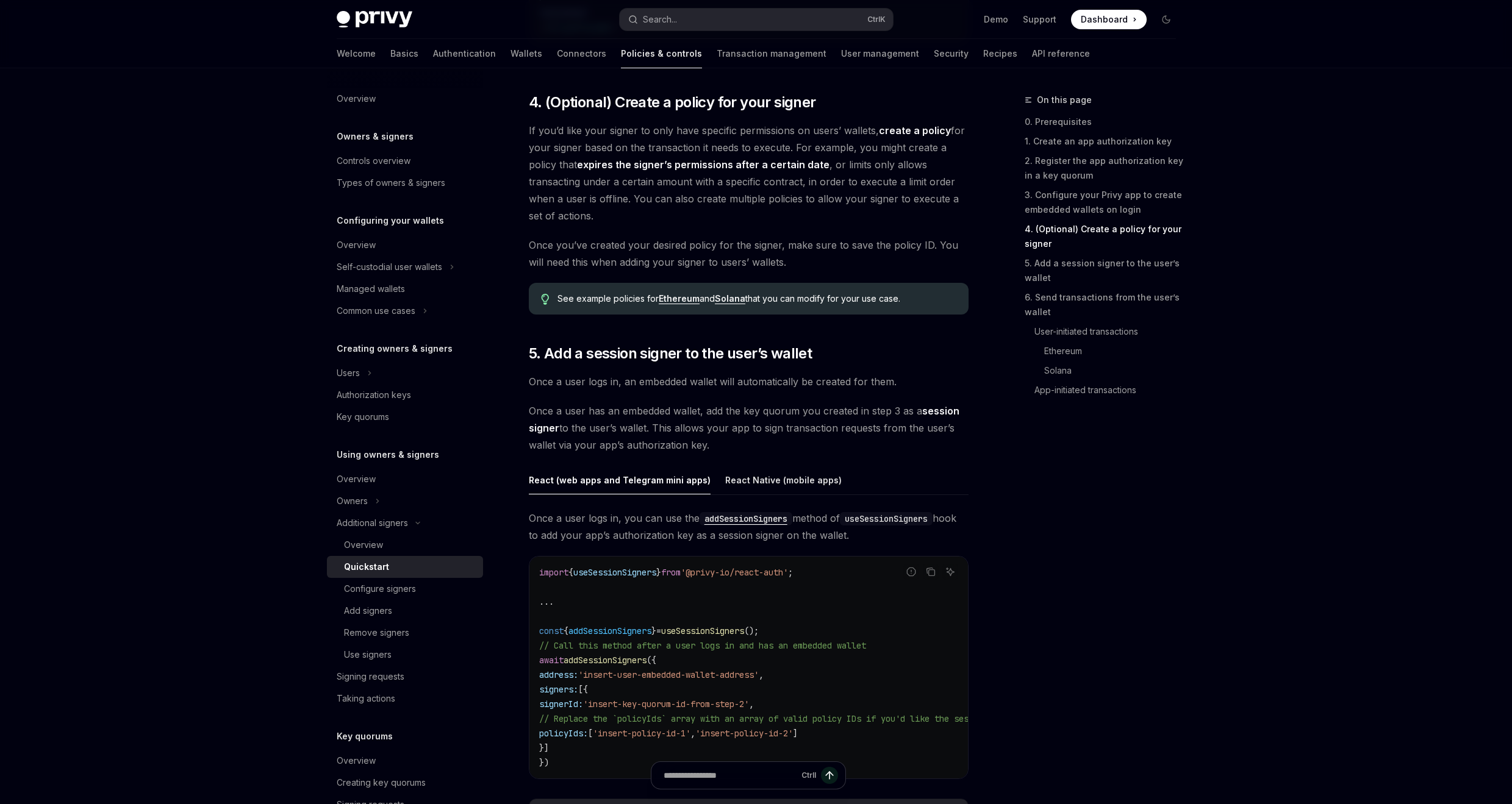
drag, startPoint x: 553, startPoint y: 410, endPoint x: 723, endPoint y: 444, distance: 173.4
click at [723, 444] on span "Once a user has an embedded wallet, add the key quorum you created in step 3 as…" at bounding box center [748, 428] width 439 height 51
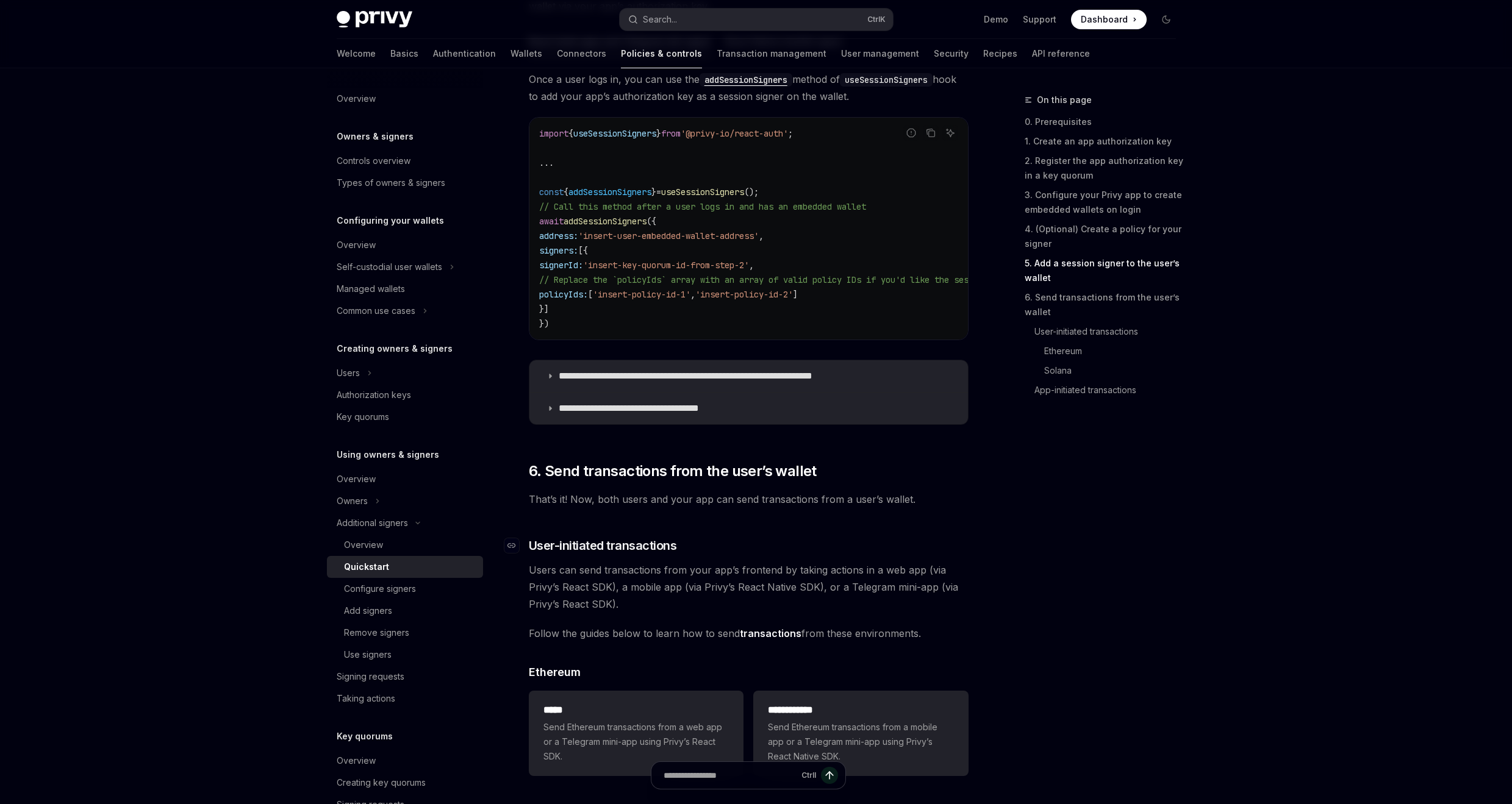
scroll to position [2122, 0]
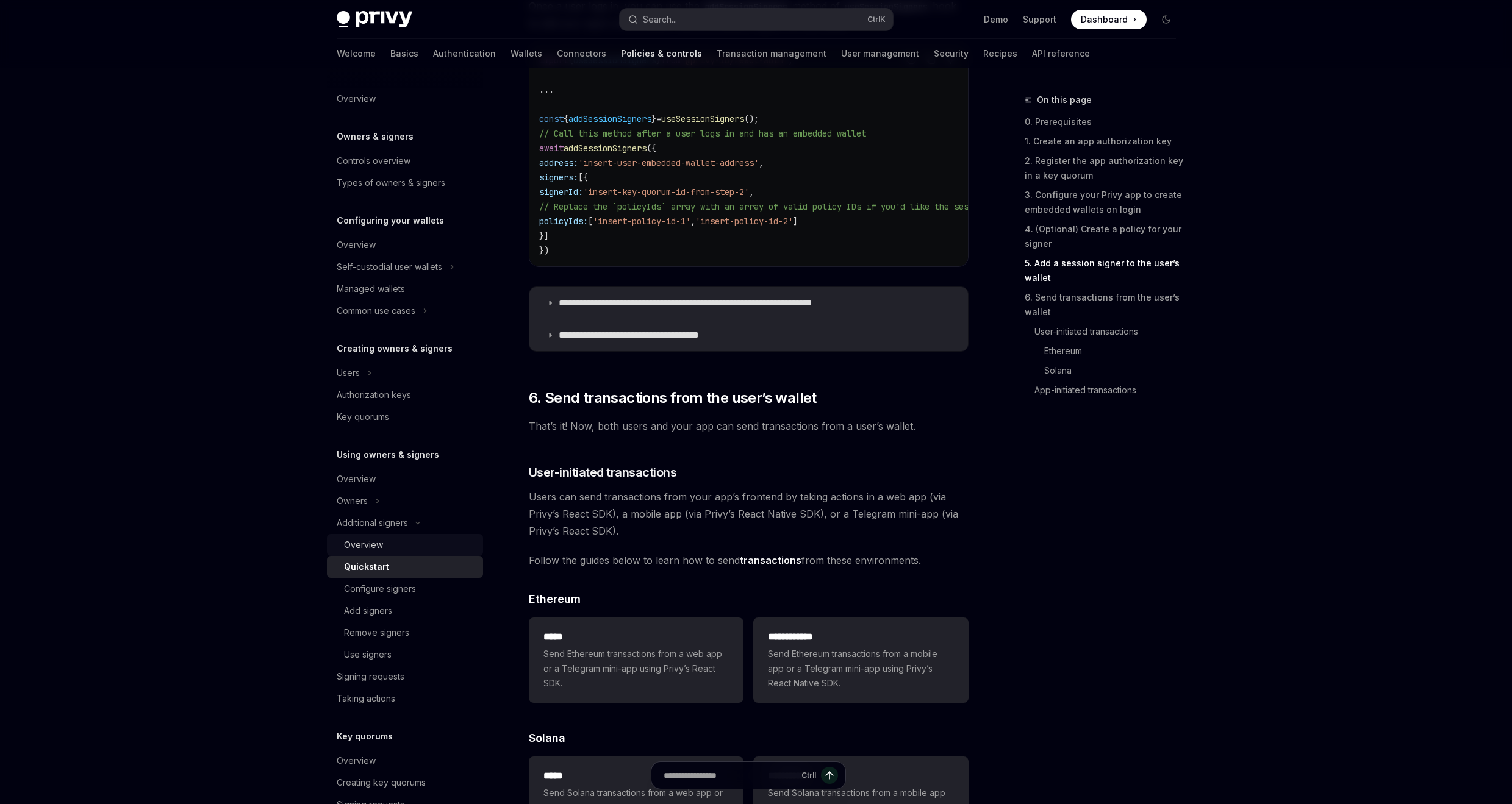
click at [393, 538] on div "Overview" at bounding box center [410, 545] width 132 height 14
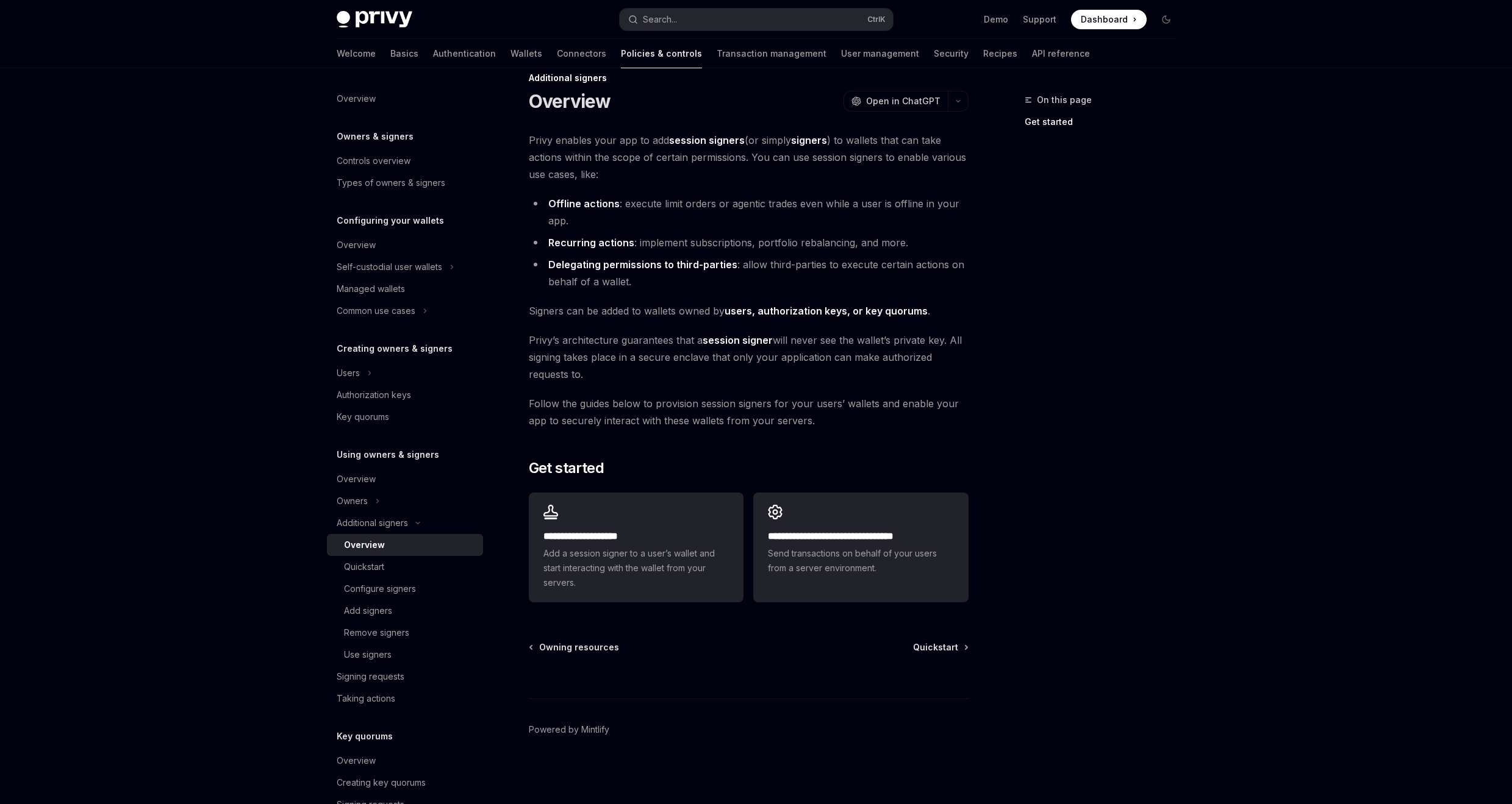
scroll to position [22, 0]
click at [393, 568] on div "Quickstart" at bounding box center [410, 567] width 132 height 14
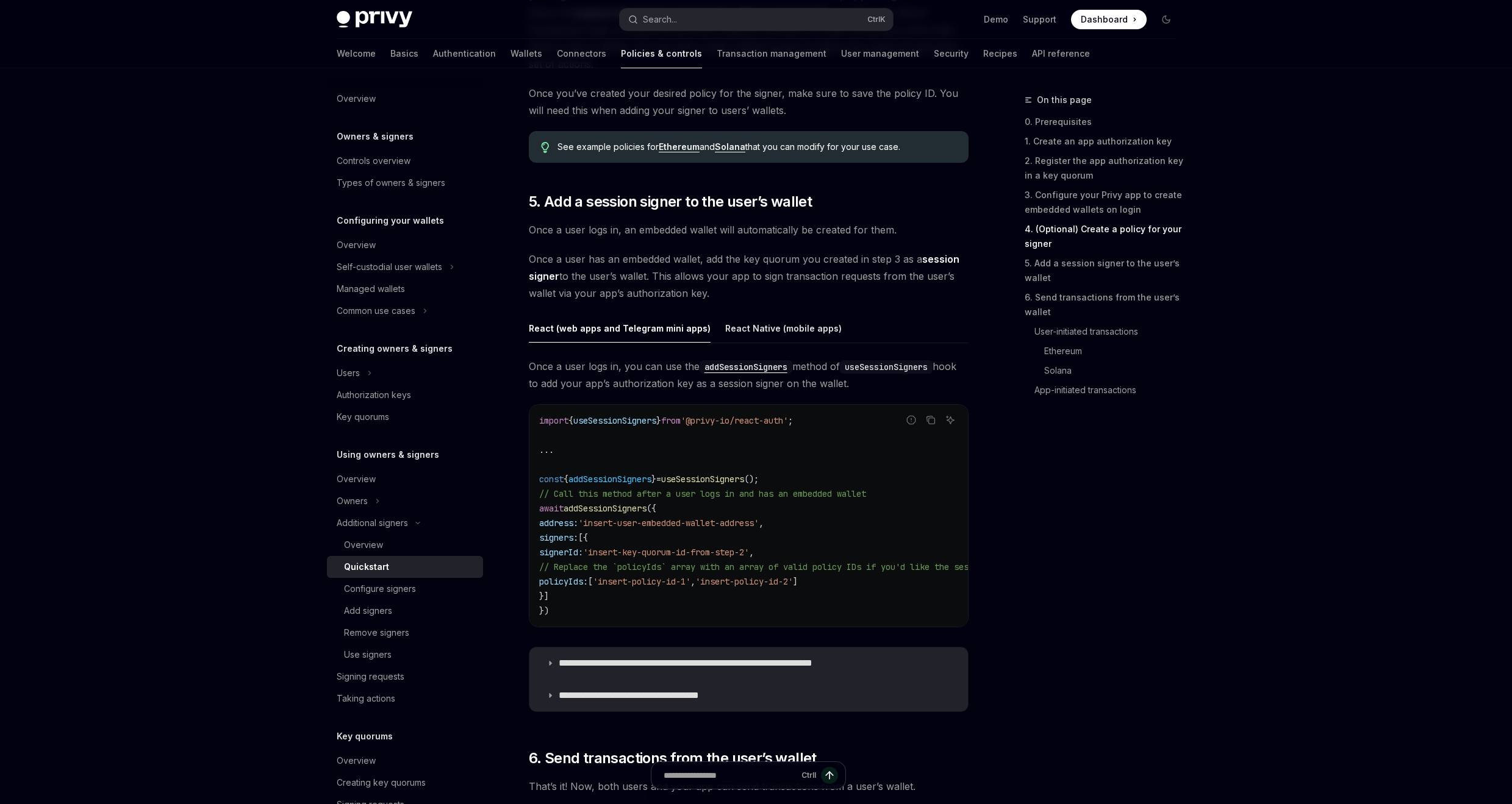
scroll to position [1778, 0]
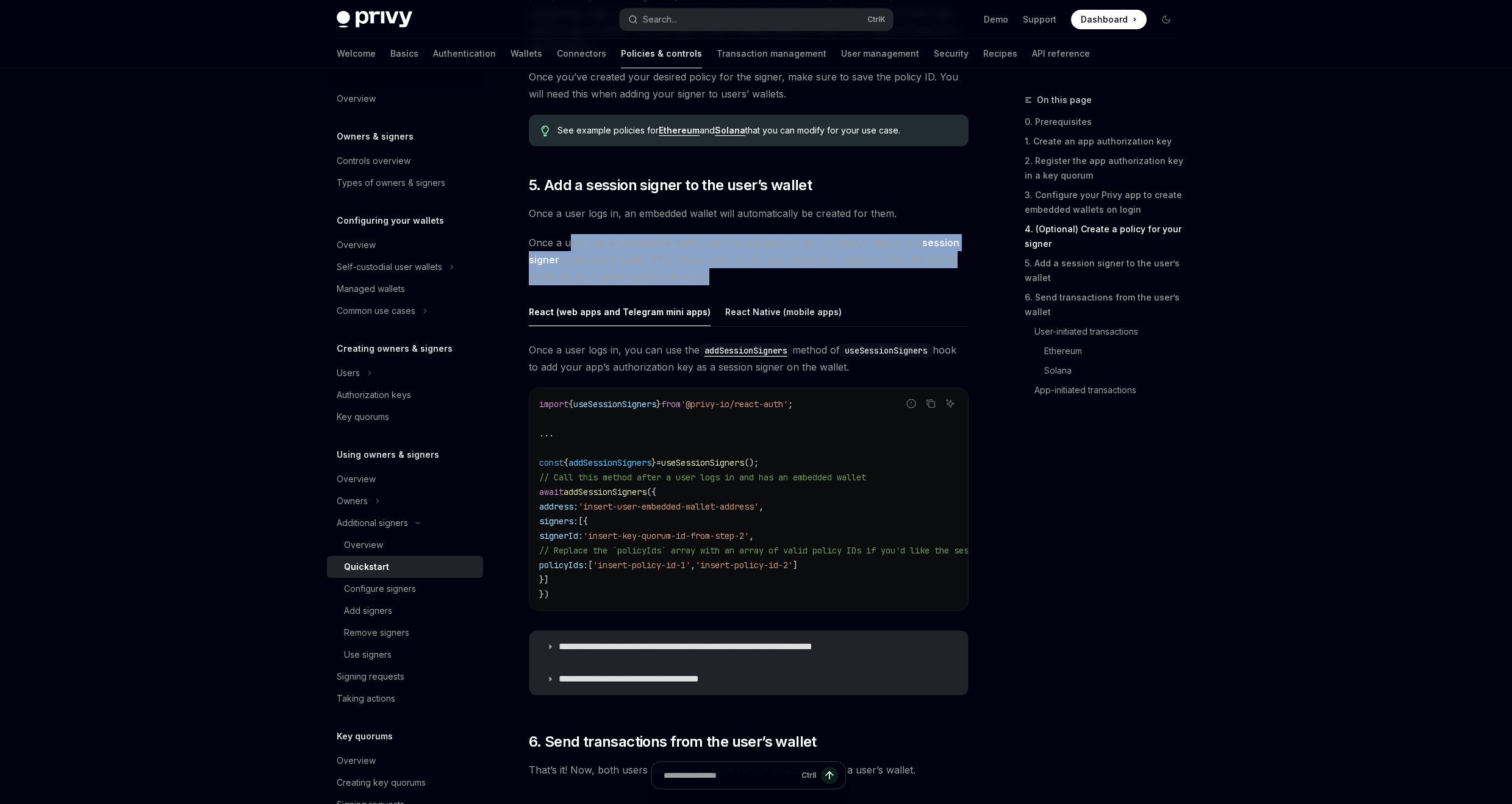
drag, startPoint x: 568, startPoint y: 244, endPoint x: 702, endPoint y: 272, distance: 136.9
click at [702, 272] on span "Once a user has an embedded wallet, add the key quorum you created in step 3 as…" at bounding box center [748, 260] width 439 height 51
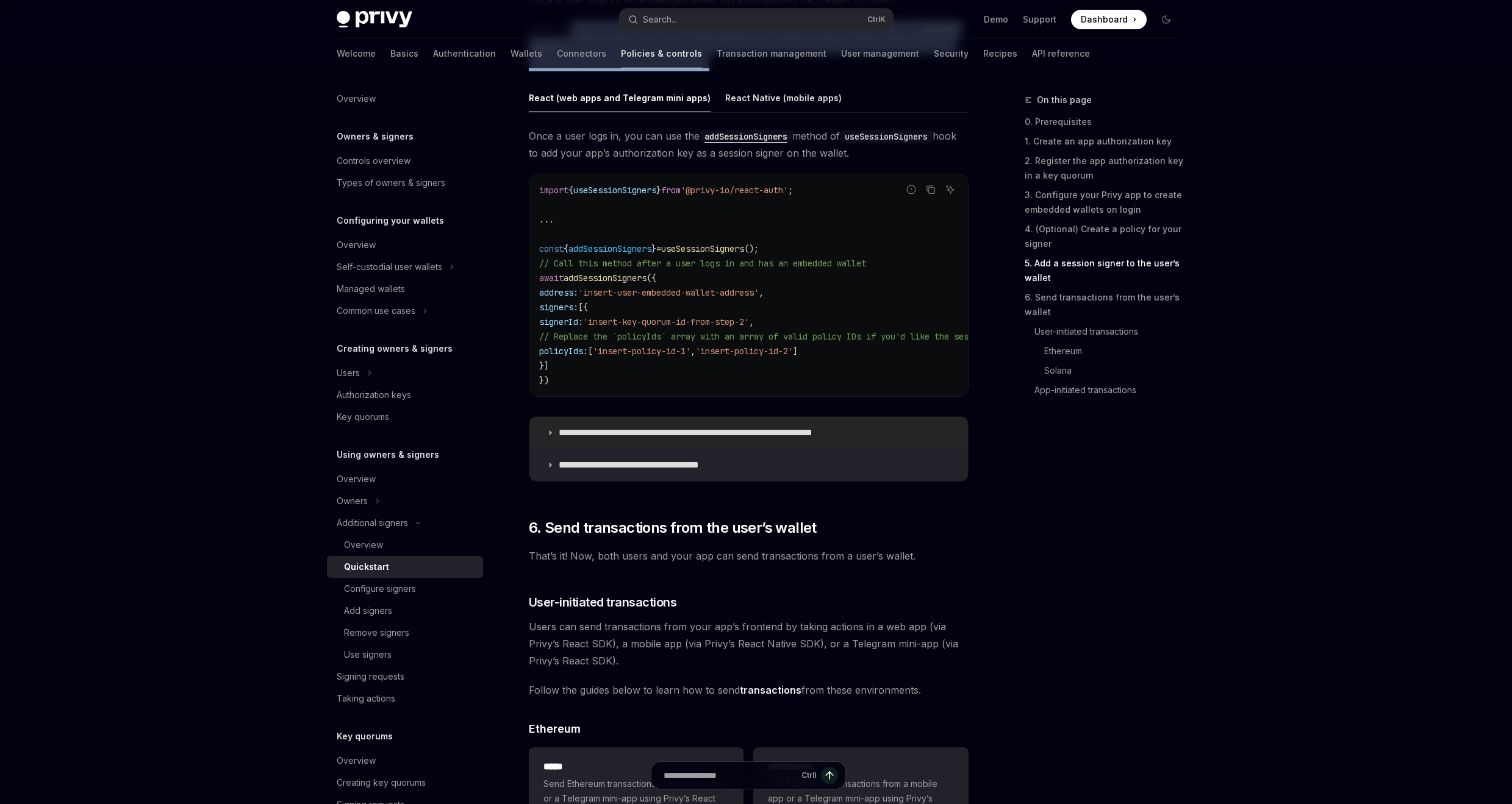
scroll to position [1998, 0]
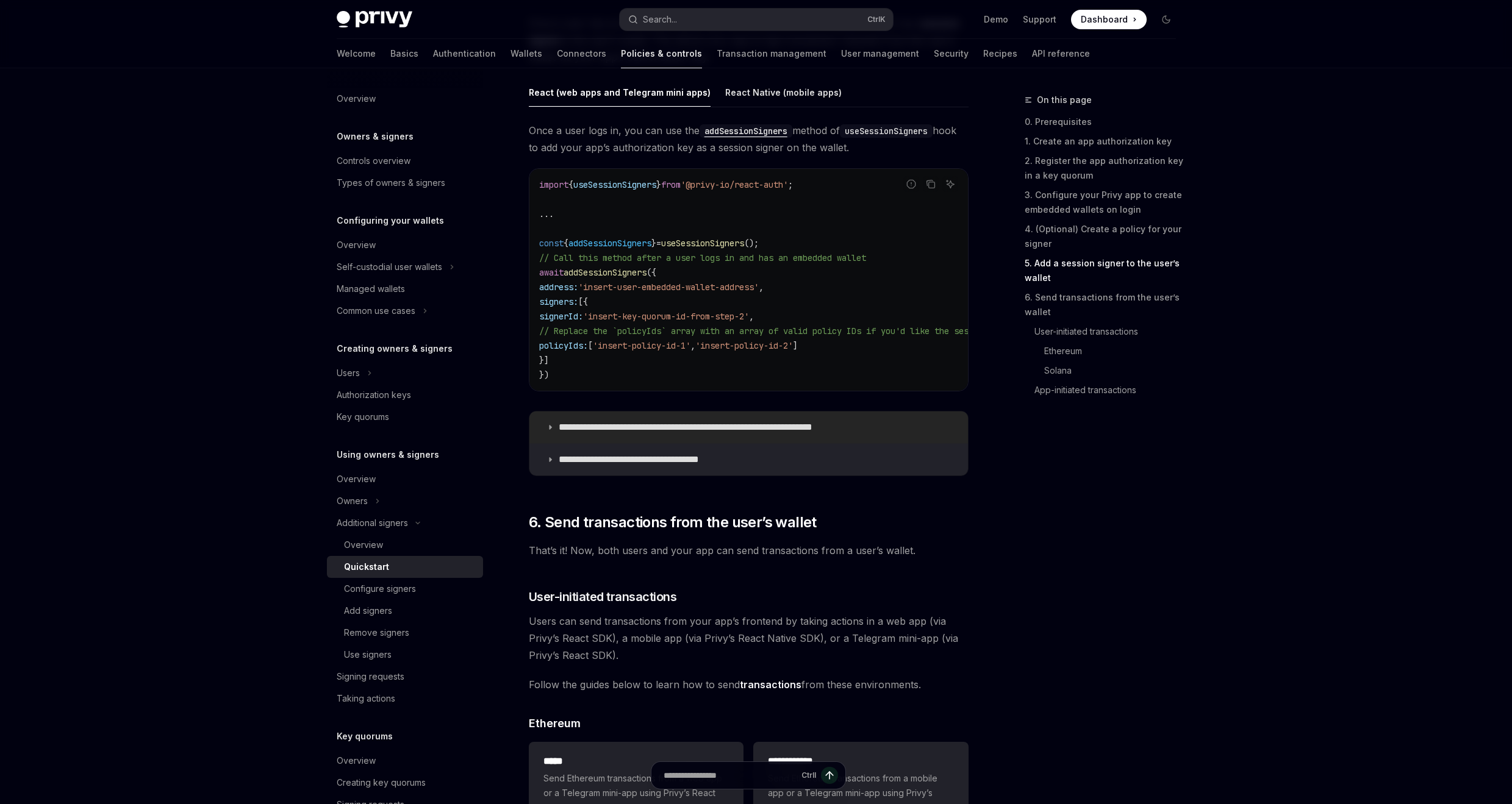
click at [703, 433] on p "**********" at bounding box center [715, 427] width 313 height 12
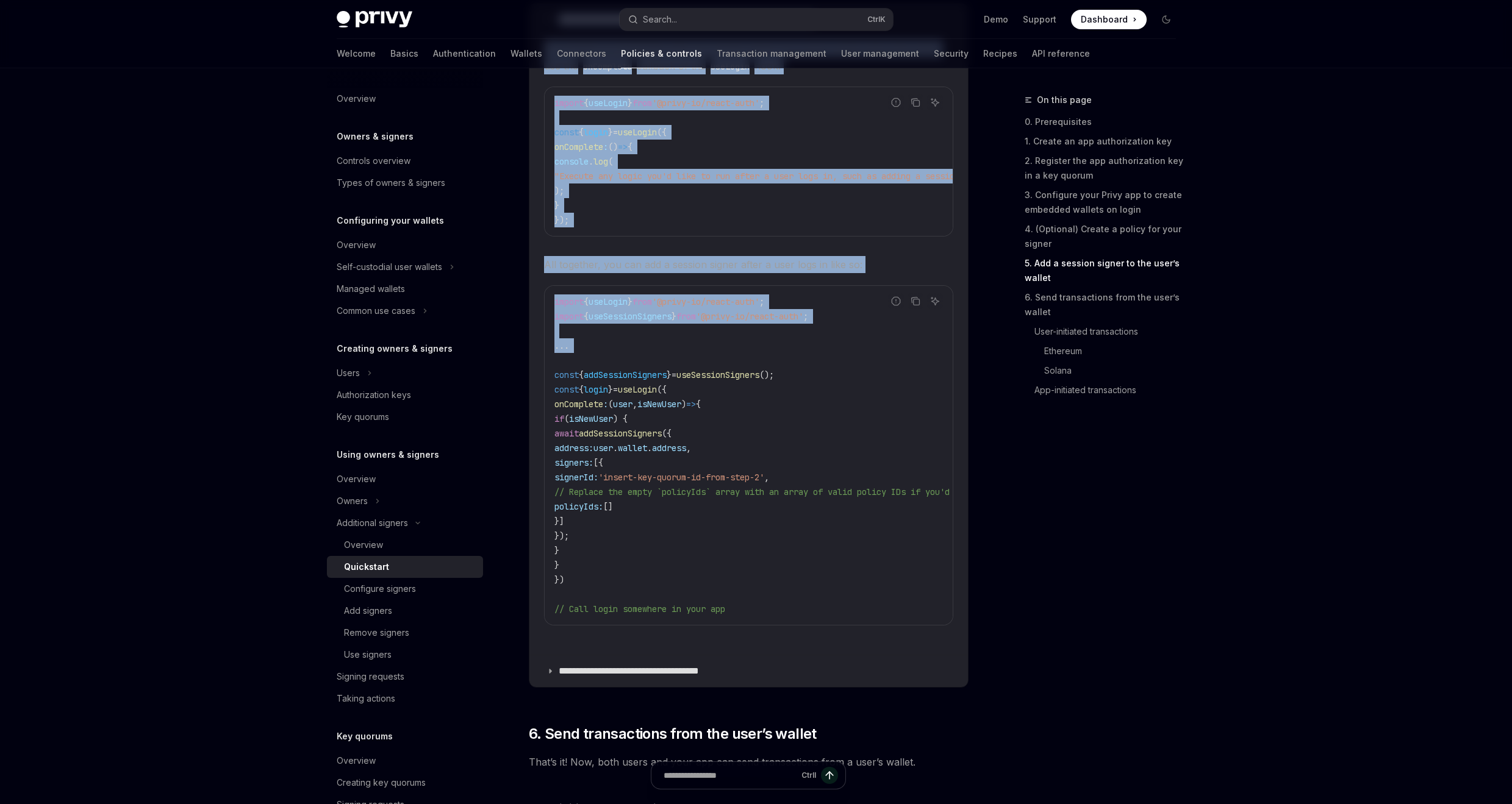
scroll to position [2437, 0]
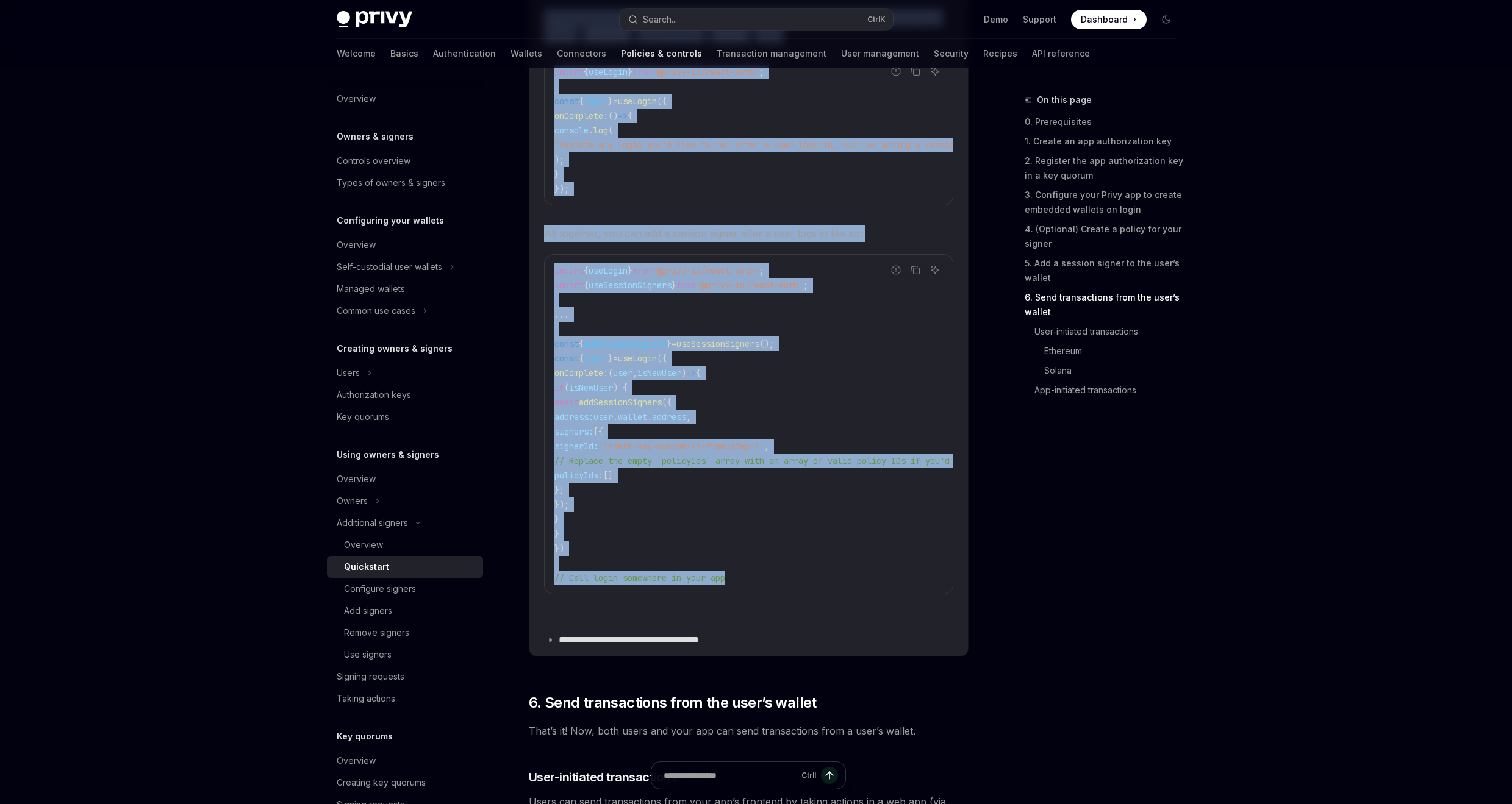
drag, startPoint x: 526, startPoint y: 260, endPoint x: 782, endPoint y: 584, distance: 412.9
copy details "**********"
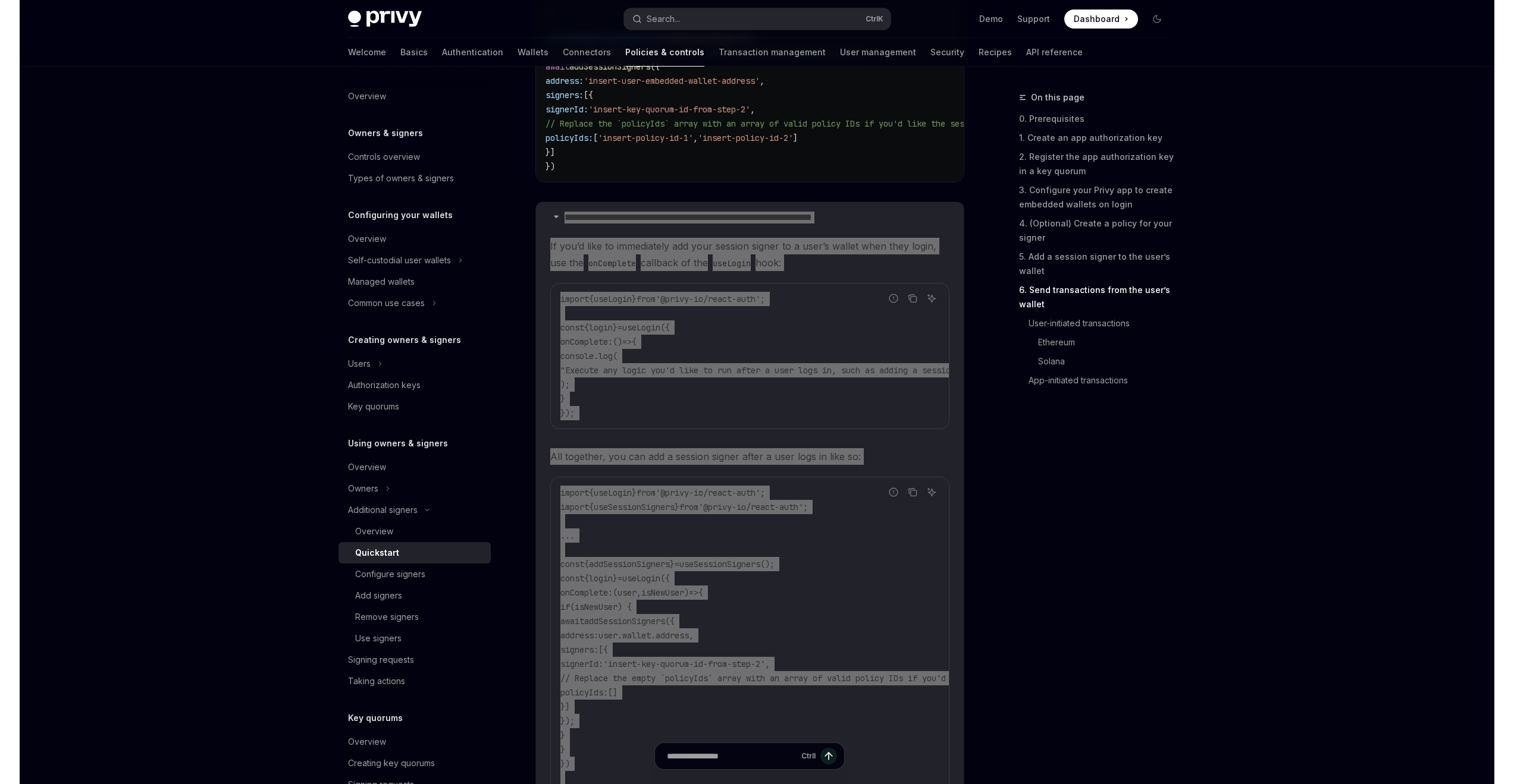
scroll to position [2019, 0]
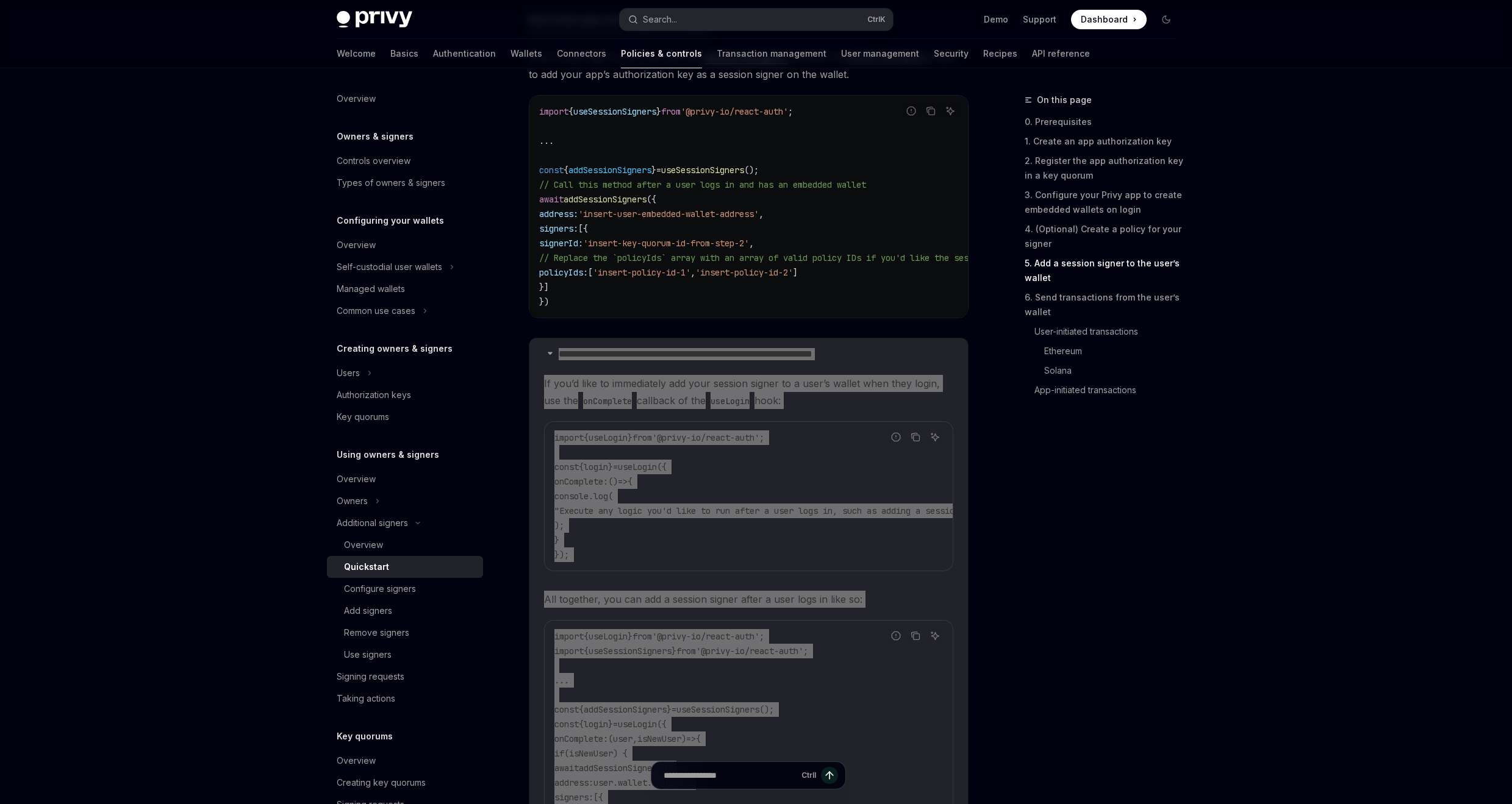
type textarea "*"
